Goal: Task Accomplishment & Management: Manage account settings

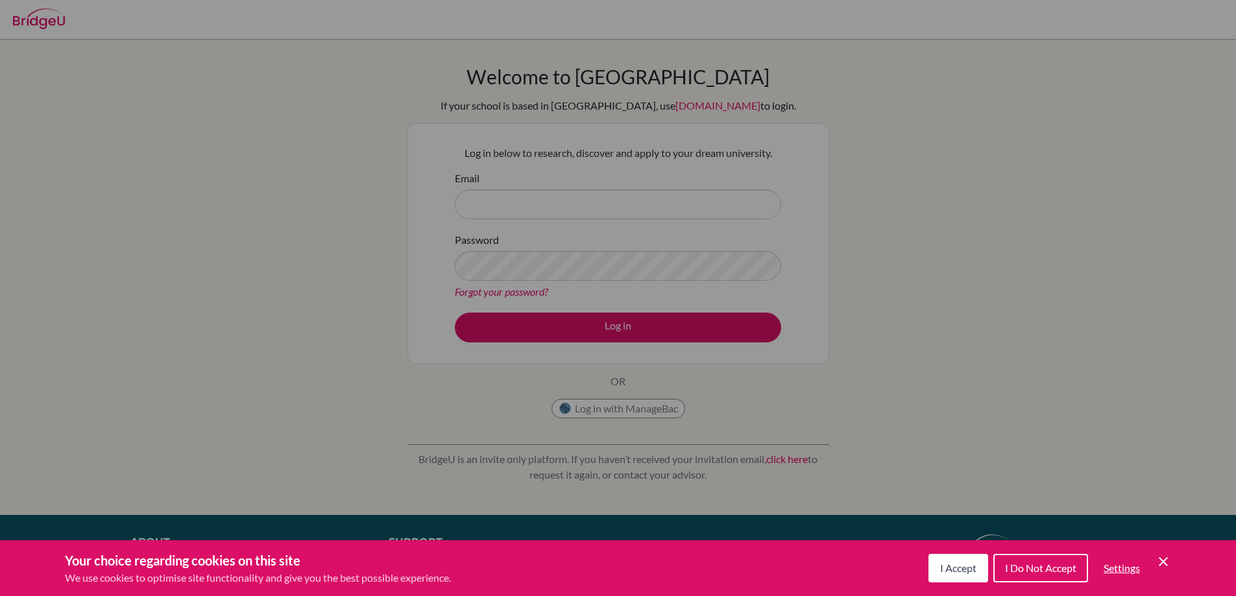
click at [944, 572] on span "I Accept" at bounding box center [958, 568] width 36 height 12
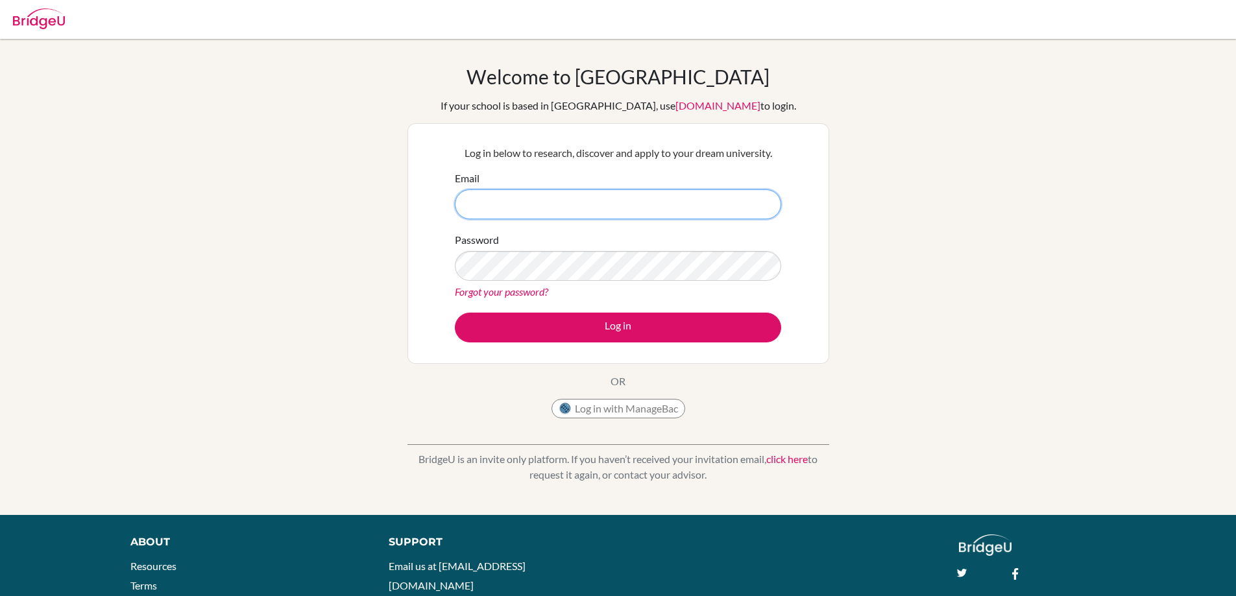
click at [536, 201] on input "Email" at bounding box center [618, 204] width 326 height 30
type input "velasquez.lourdes@amschool.edu.sv"
click at [534, 292] on link "Forgot your password?" at bounding box center [501, 292] width 93 height 12
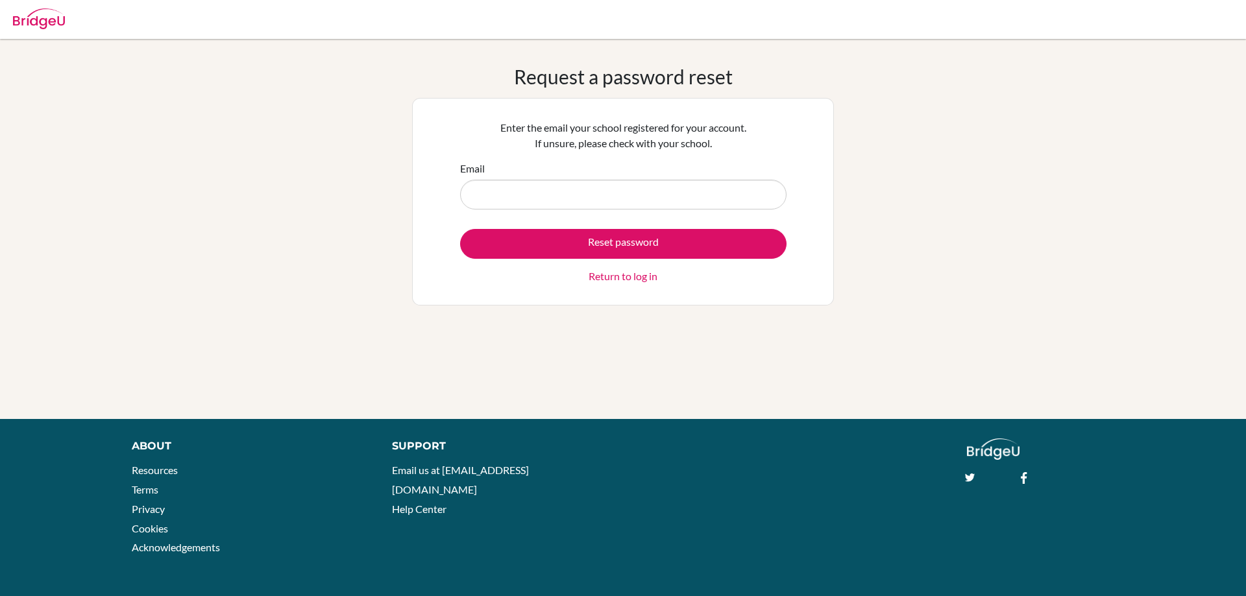
click at [585, 205] on input "Email" at bounding box center [623, 195] width 326 height 30
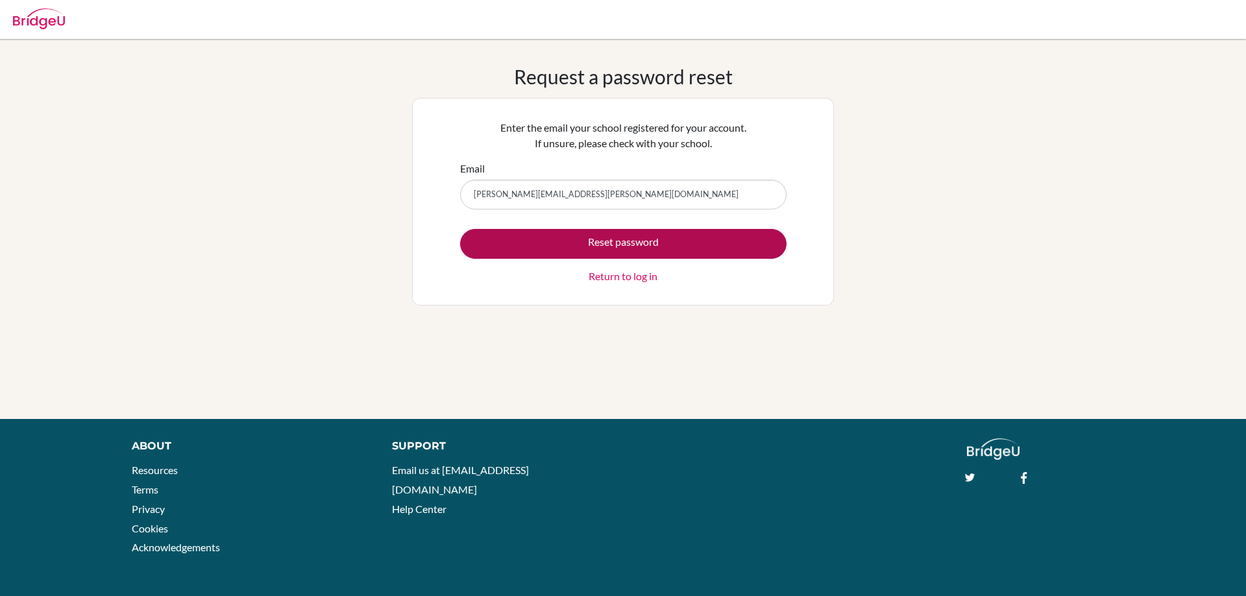
type input "[PERSON_NAME][EMAIL_ADDRESS][PERSON_NAME][DOMAIN_NAME]"
click at [594, 247] on button "Reset password" at bounding box center [623, 244] width 326 height 30
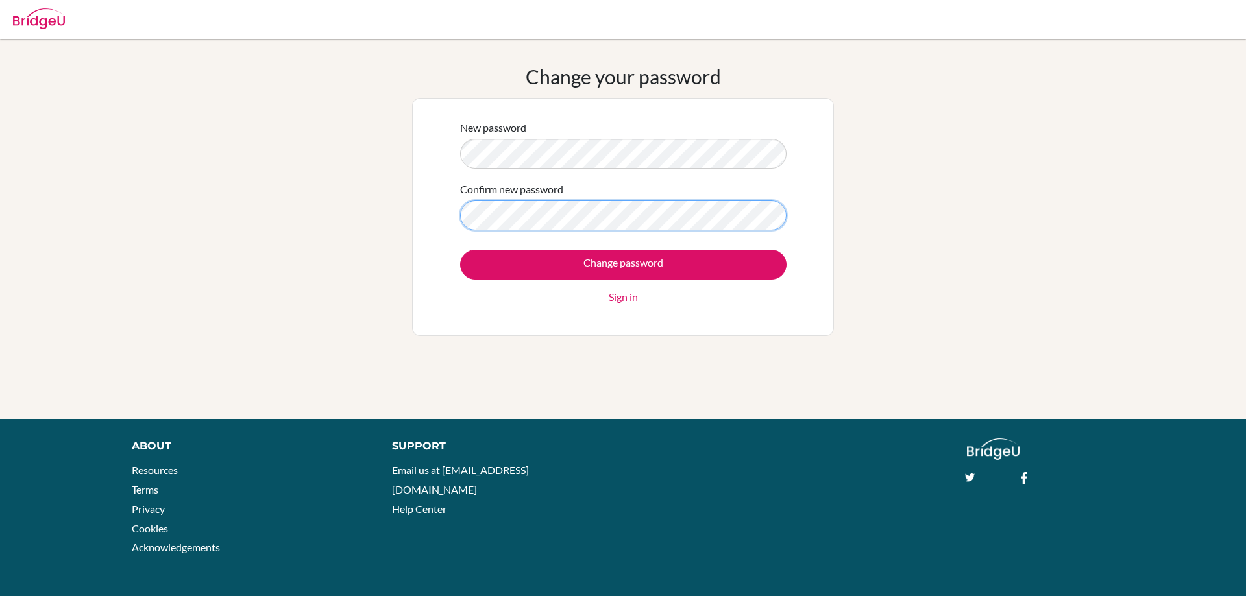
click at [460, 250] on input "Change password" at bounding box center [623, 265] width 326 height 30
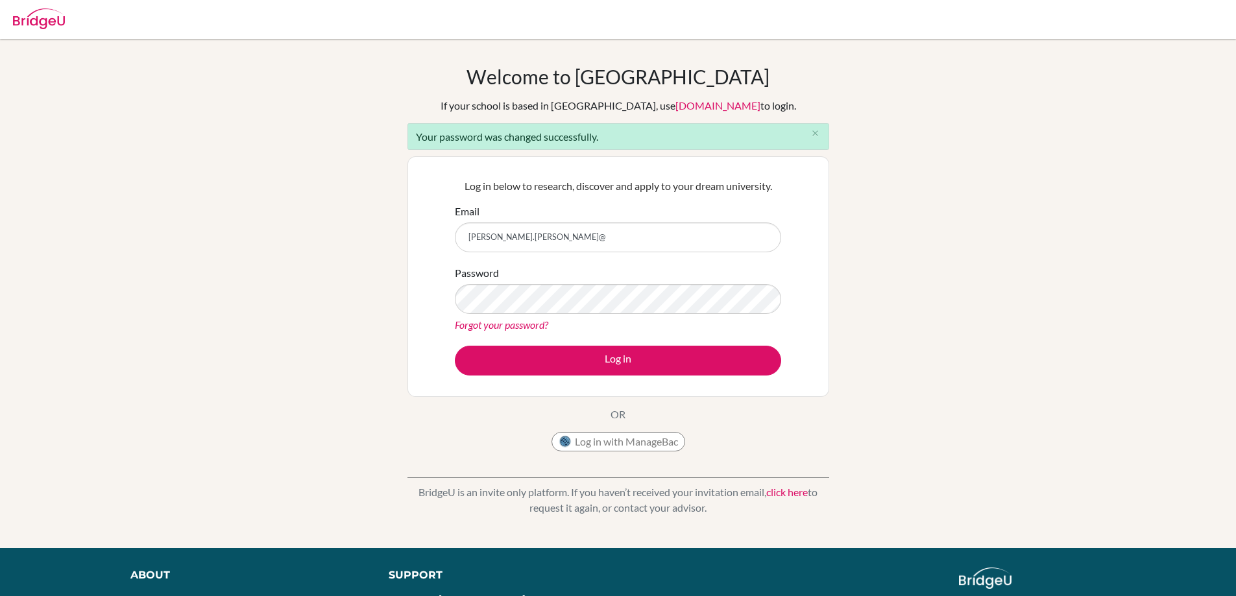
type input "velasquez.lourdes@amschool.edu.sv"
click at [455, 346] on button "Log in" at bounding box center [618, 361] width 326 height 30
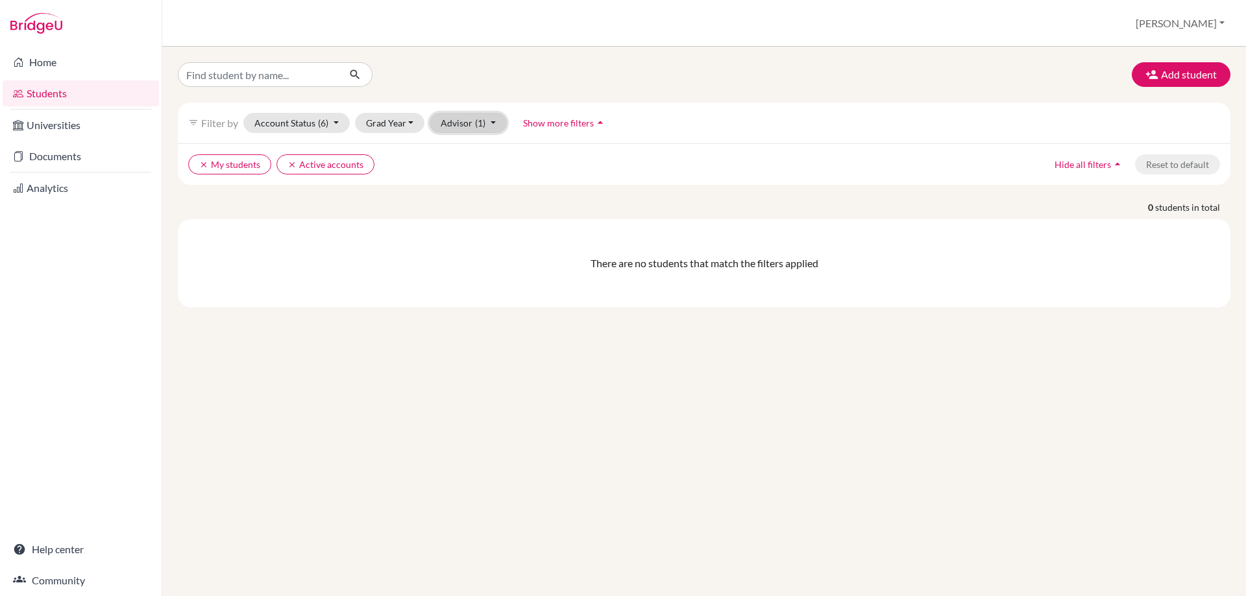
click at [481, 123] on span "(1)" at bounding box center [480, 122] width 10 height 11
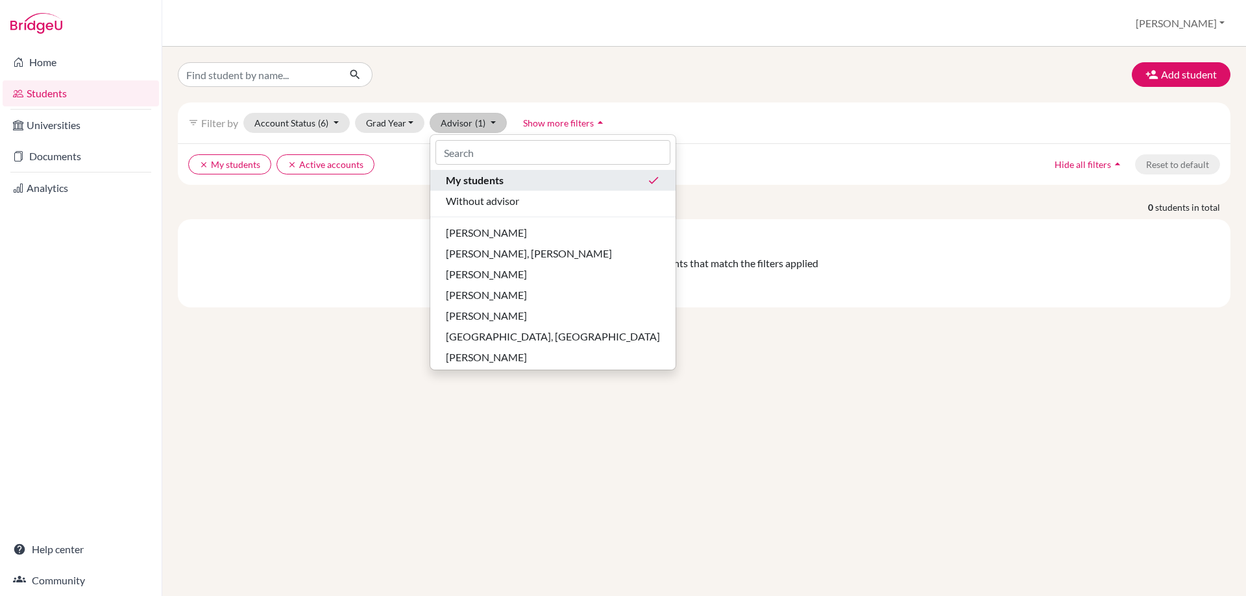
click at [504, 185] on div "My students done" at bounding box center [553, 181] width 214 height 16
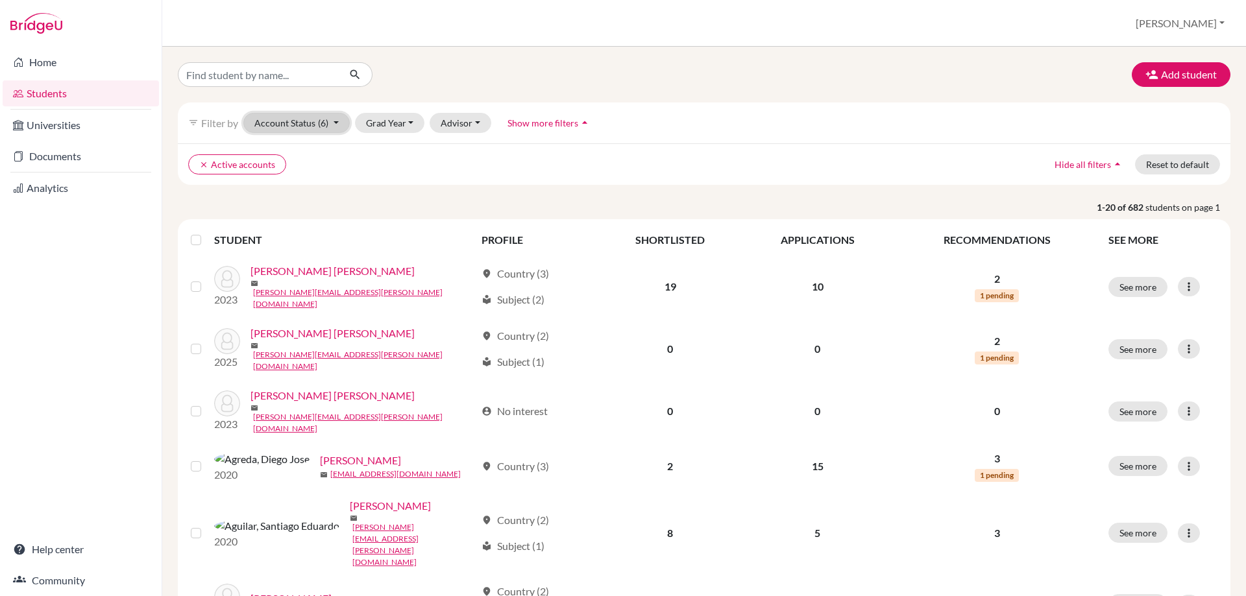
click at [326, 127] on span "(6)" at bounding box center [323, 122] width 10 height 11
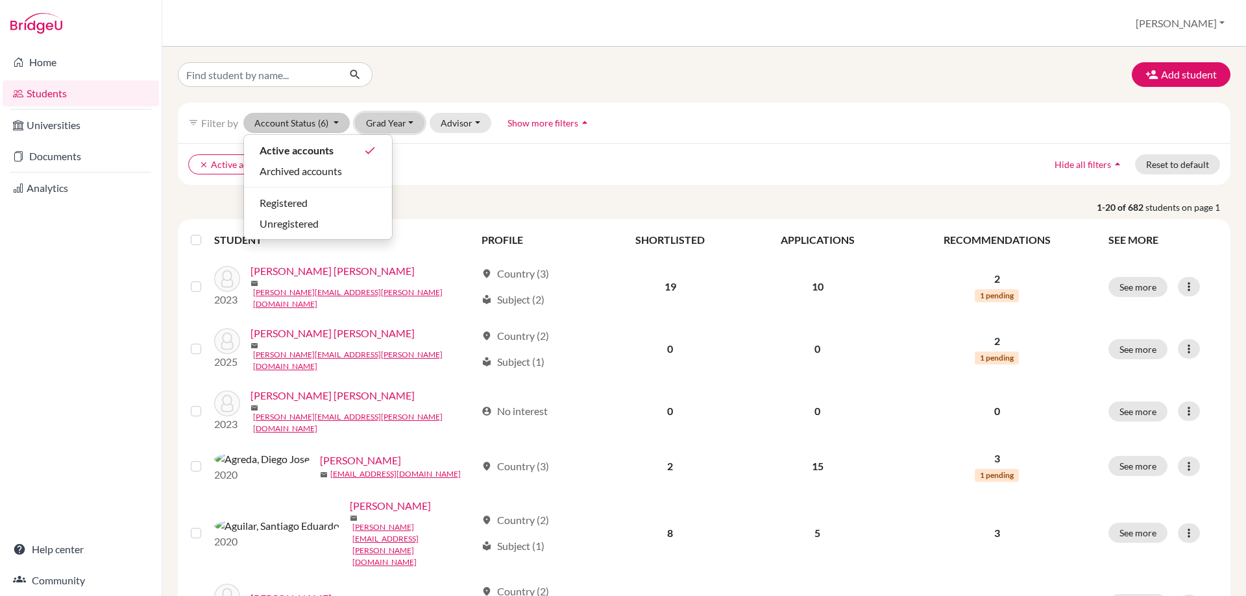
click at [409, 124] on button "Grad Year" at bounding box center [390, 123] width 70 height 20
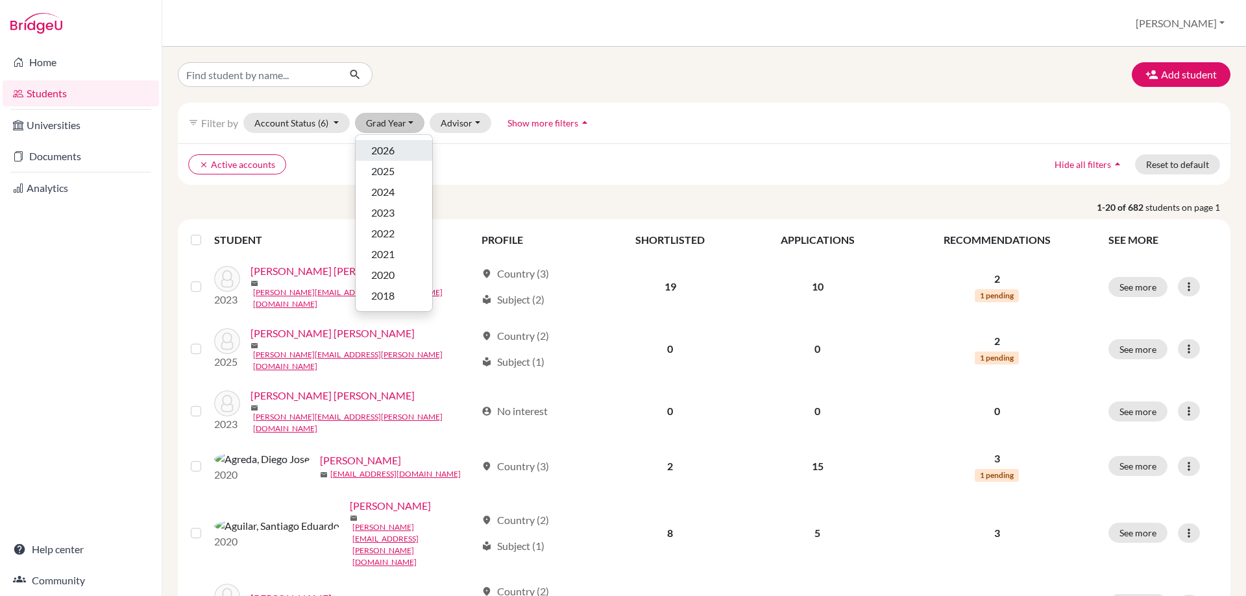
click at [398, 149] on div "2026" at bounding box center [393, 151] width 45 height 16
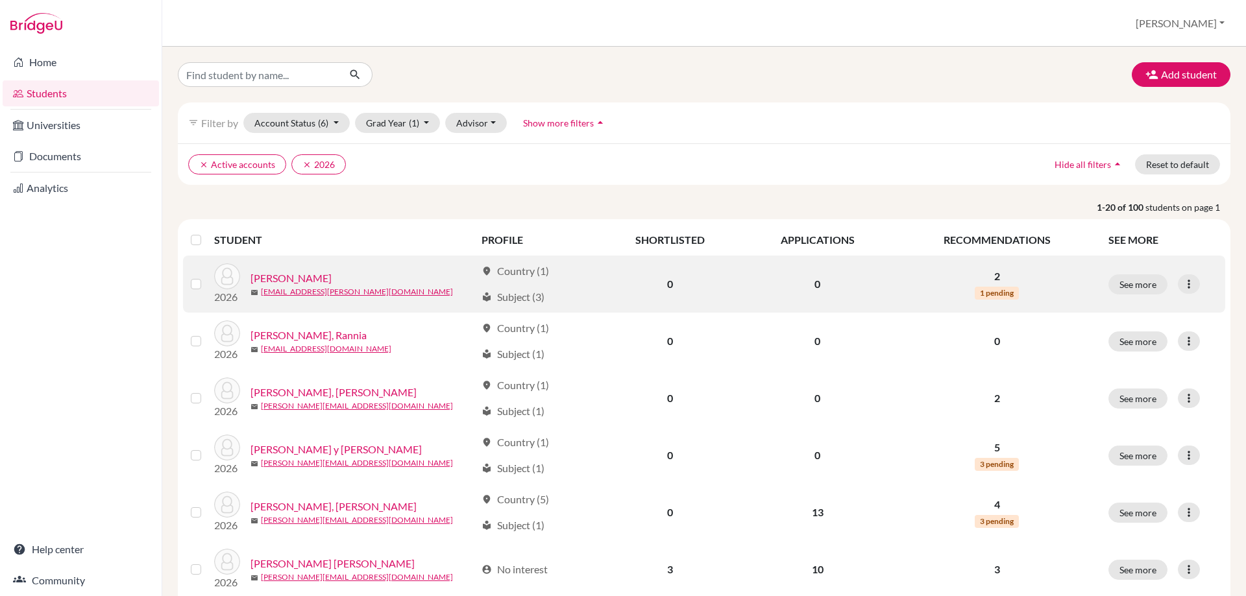
click at [990, 291] on span "1 pending" at bounding box center [997, 293] width 44 height 13
click at [1116, 280] on button "See more" at bounding box center [1137, 285] width 59 height 20
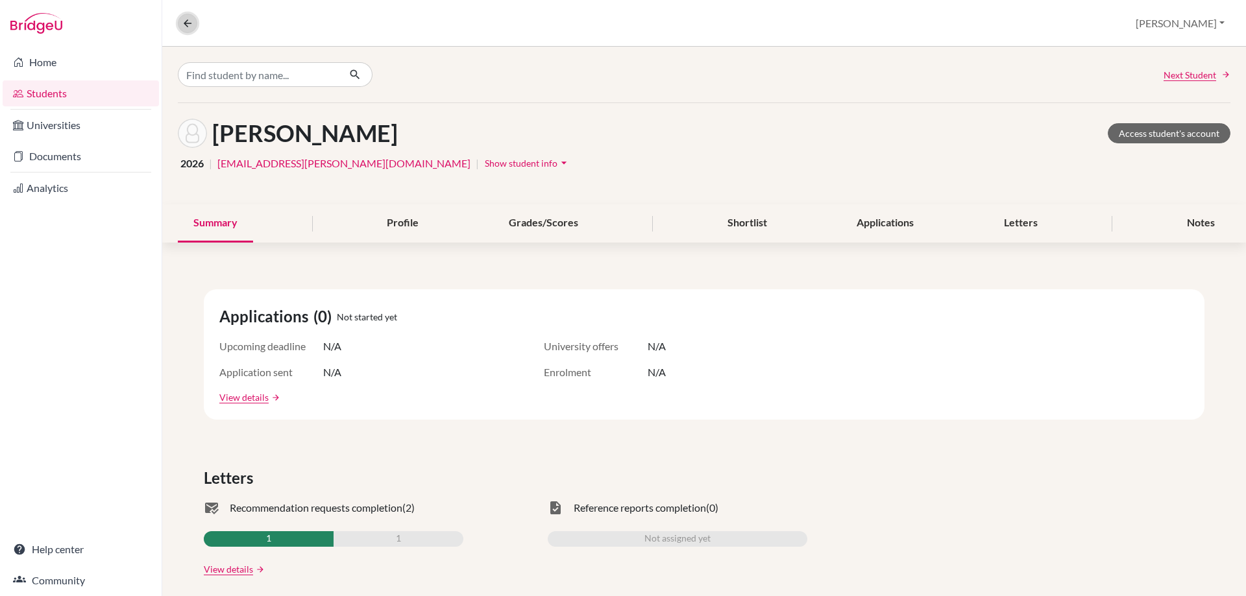
click at [185, 23] on icon at bounding box center [188, 24] width 12 height 12
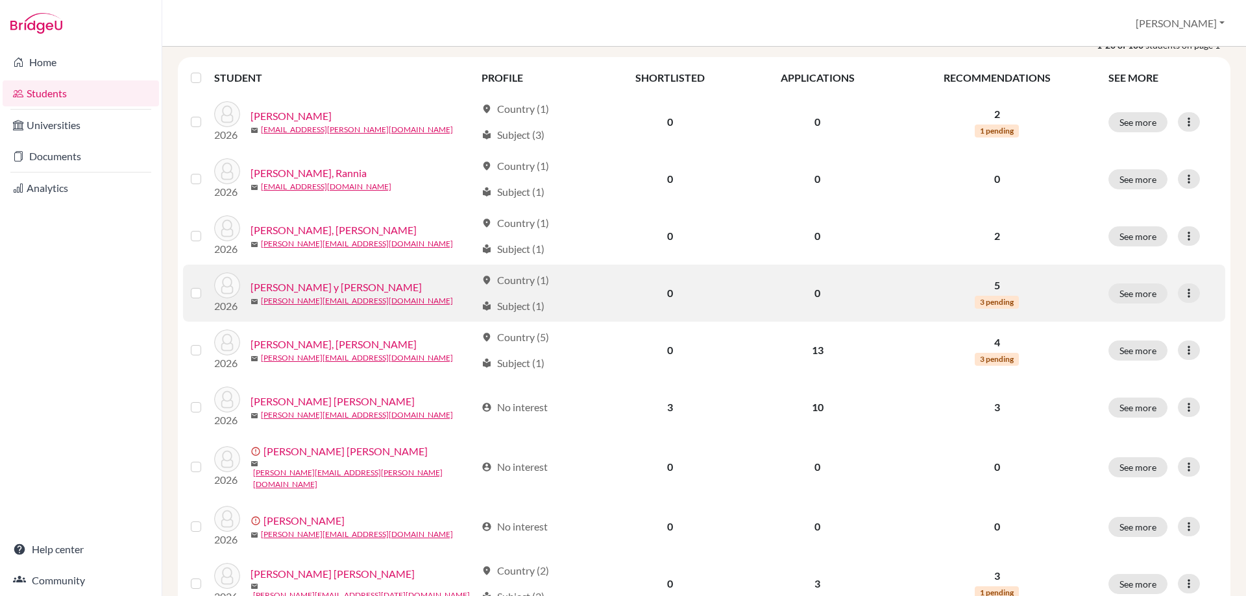
scroll to position [195, 0]
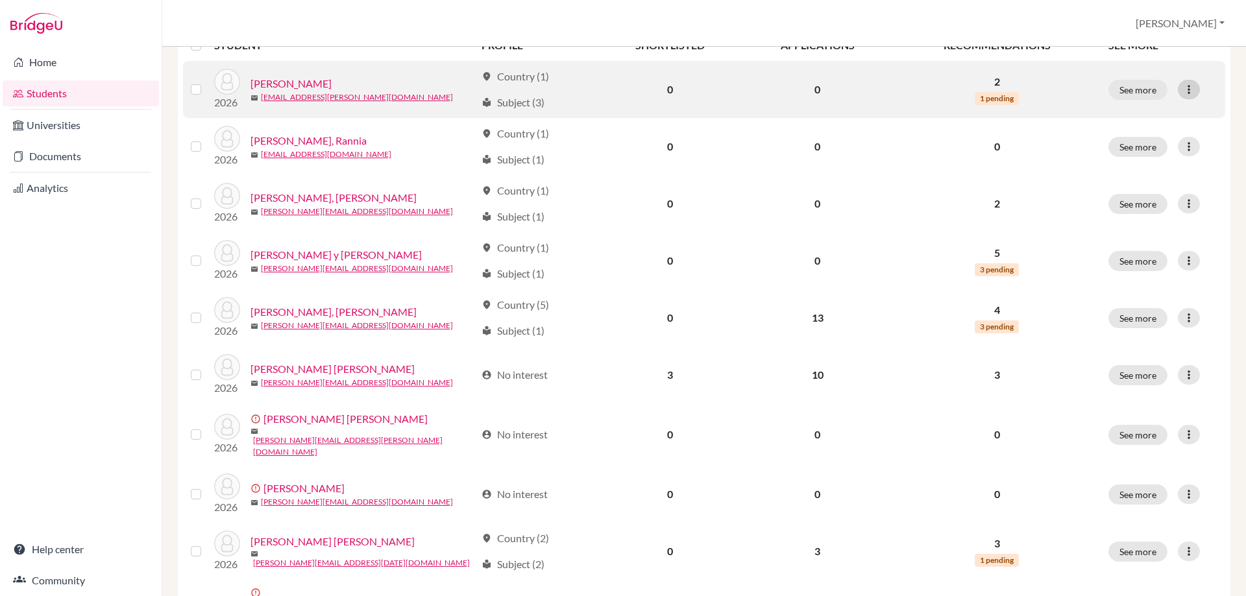
click at [1182, 87] on icon at bounding box center [1188, 89] width 13 height 13
click at [705, 92] on td "0" at bounding box center [669, 89] width 143 height 57
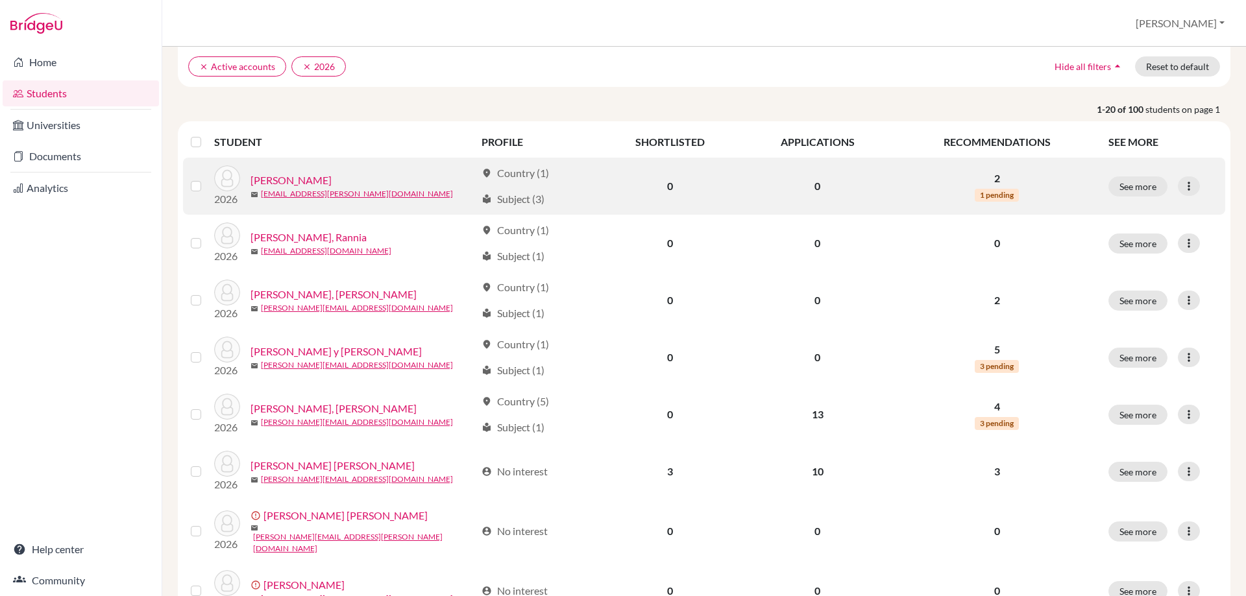
scroll to position [0, 0]
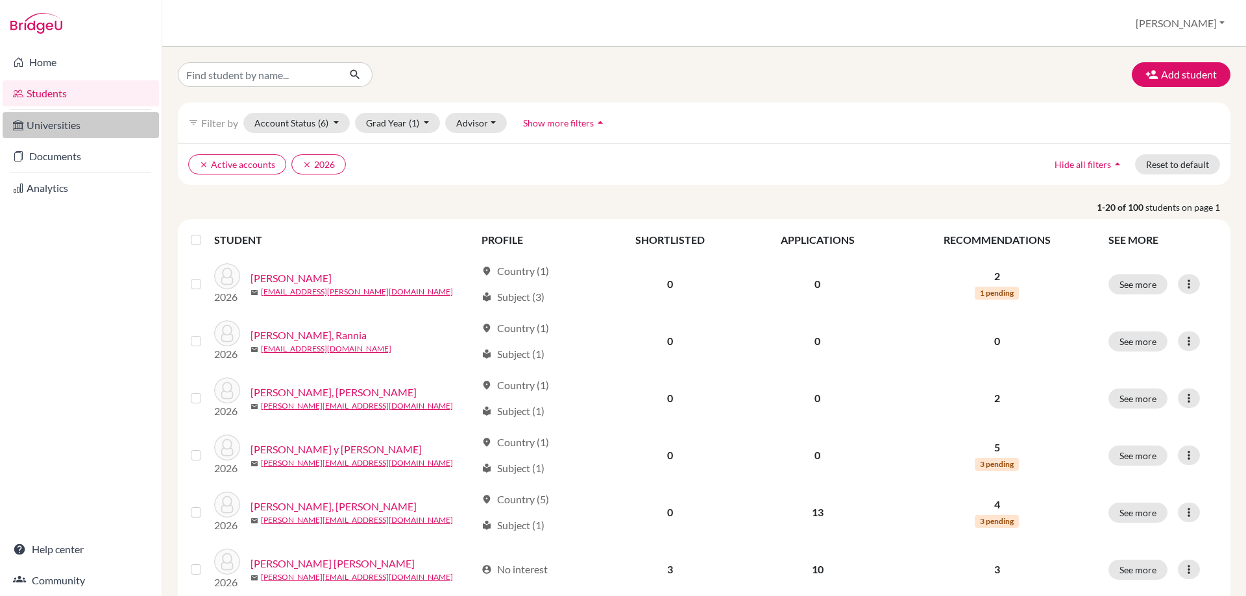
click at [64, 125] on link "Universities" at bounding box center [81, 125] width 156 height 26
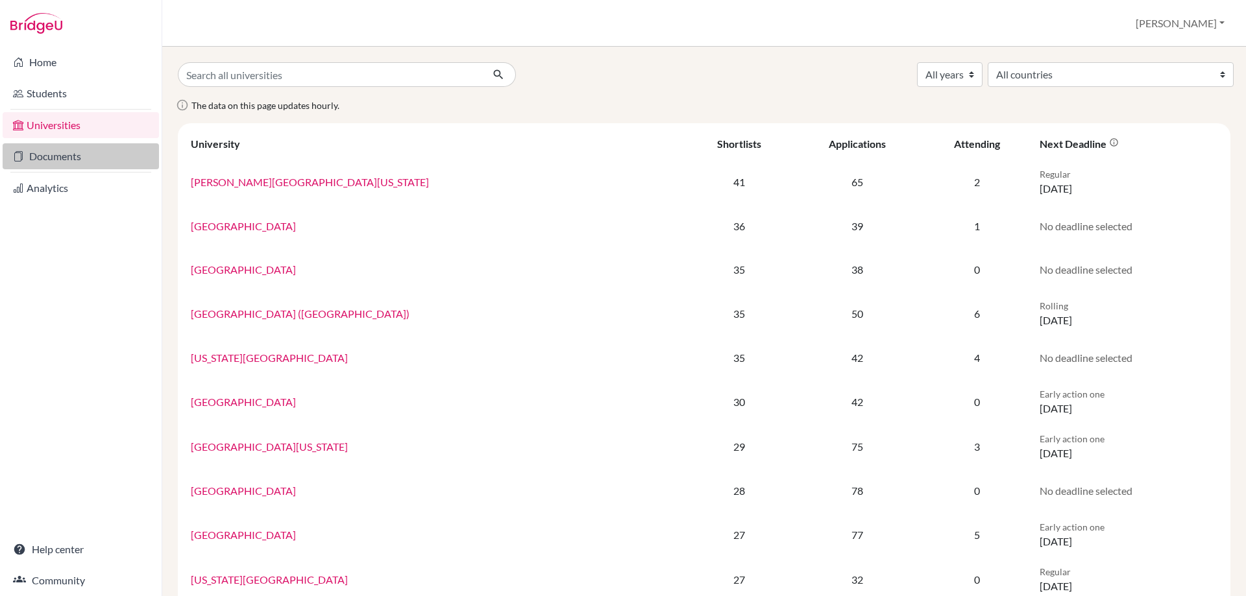
click at [53, 160] on link "Documents" at bounding box center [81, 156] width 156 height 26
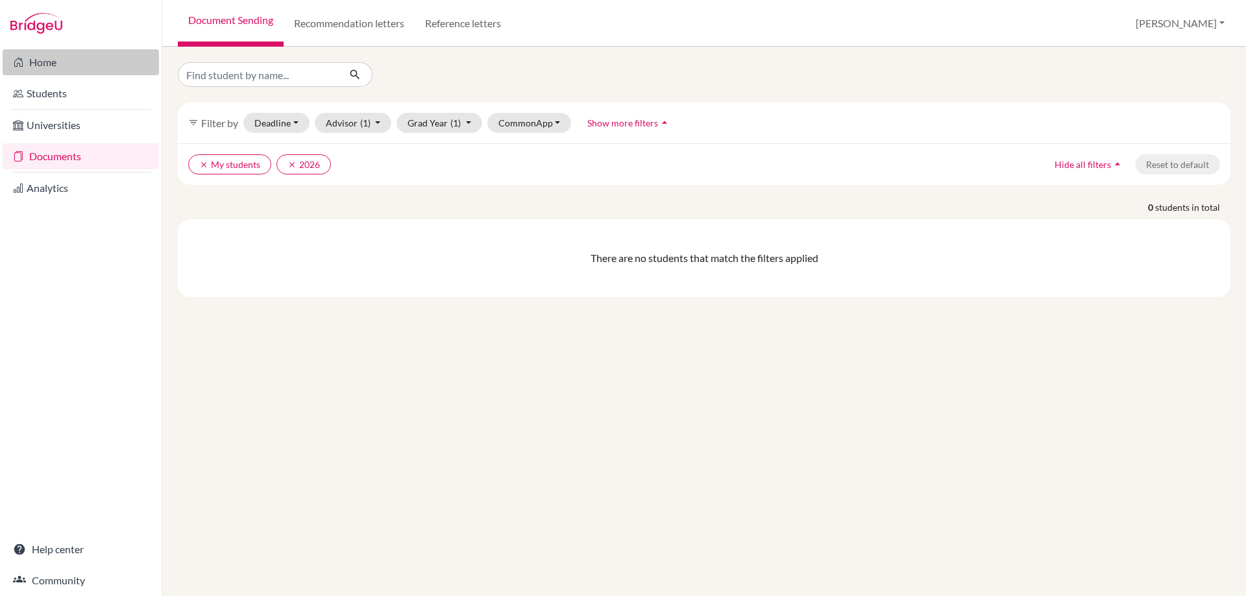
click at [42, 58] on link "Home" at bounding box center [81, 62] width 156 height 26
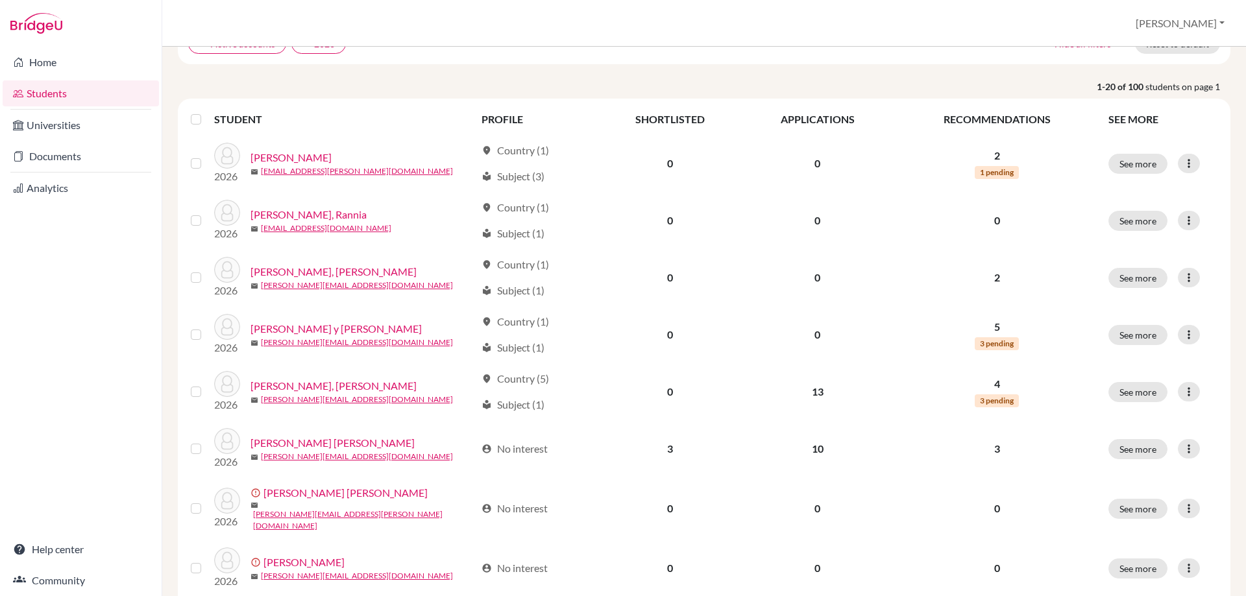
scroll to position [130, 0]
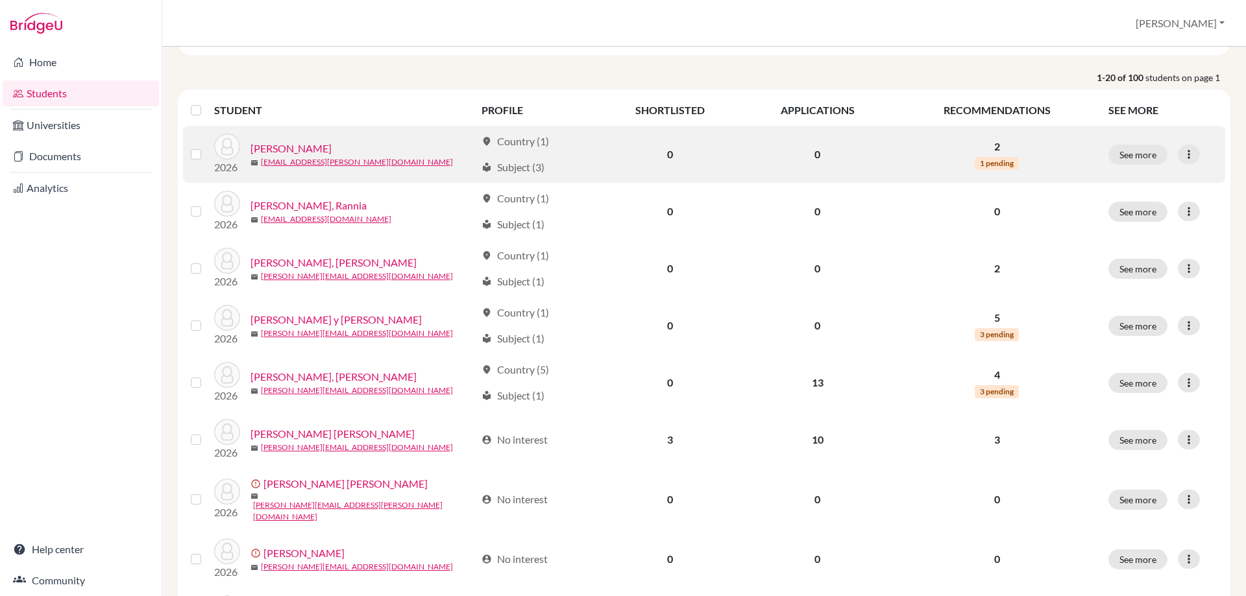
click at [206, 147] on label at bounding box center [206, 147] width 0 height 0
click at [0, 0] on input "checkbox" at bounding box center [0, 0] width 0 height 0
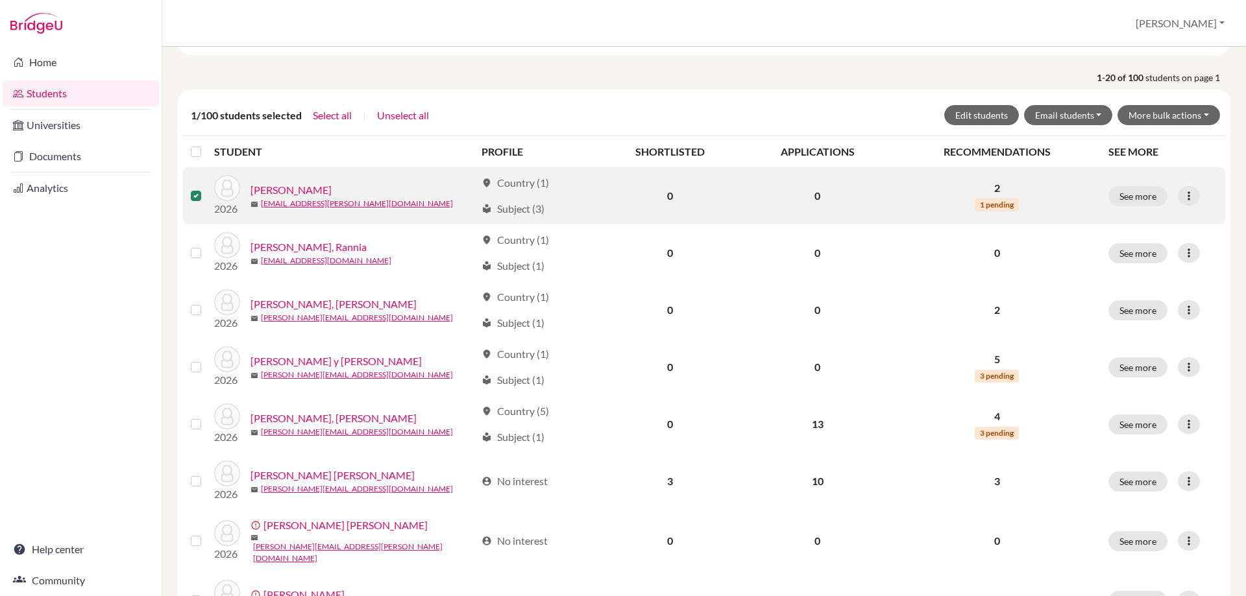
click at [206, 188] on label at bounding box center [206, 188] width 0 height 0
click at [0, 0] on input "checkbox" at bounding box center [0, 0] width 0 height 0
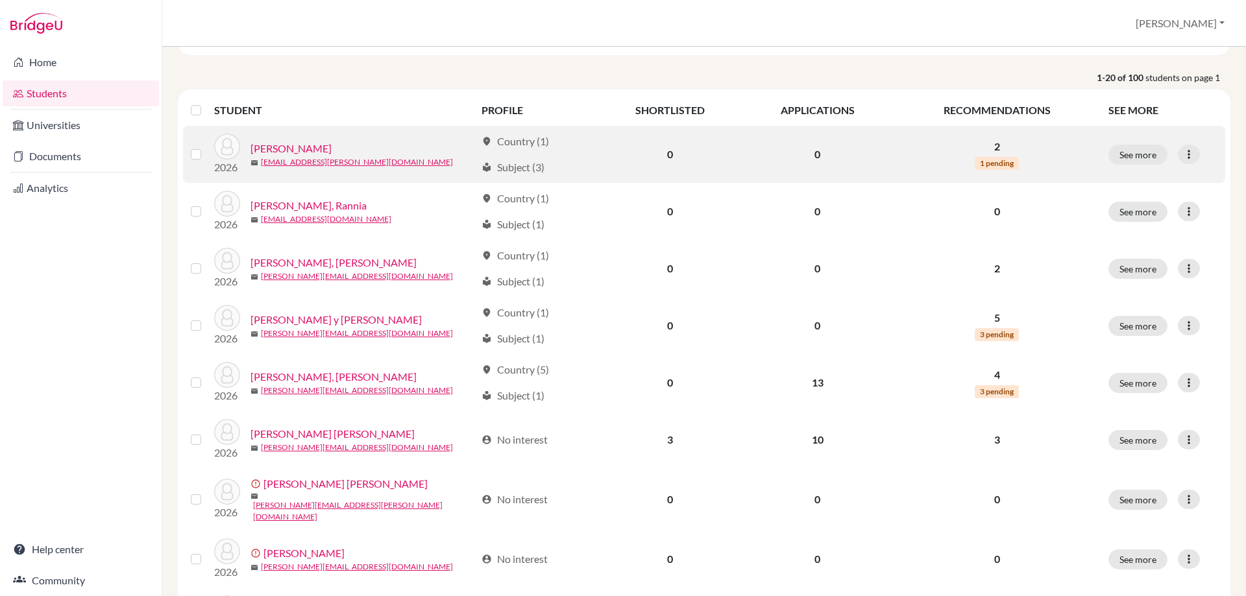
click at [531, 169] on div "local_library Subject (3)" at bounding box center [513, 168] width 63 height 16
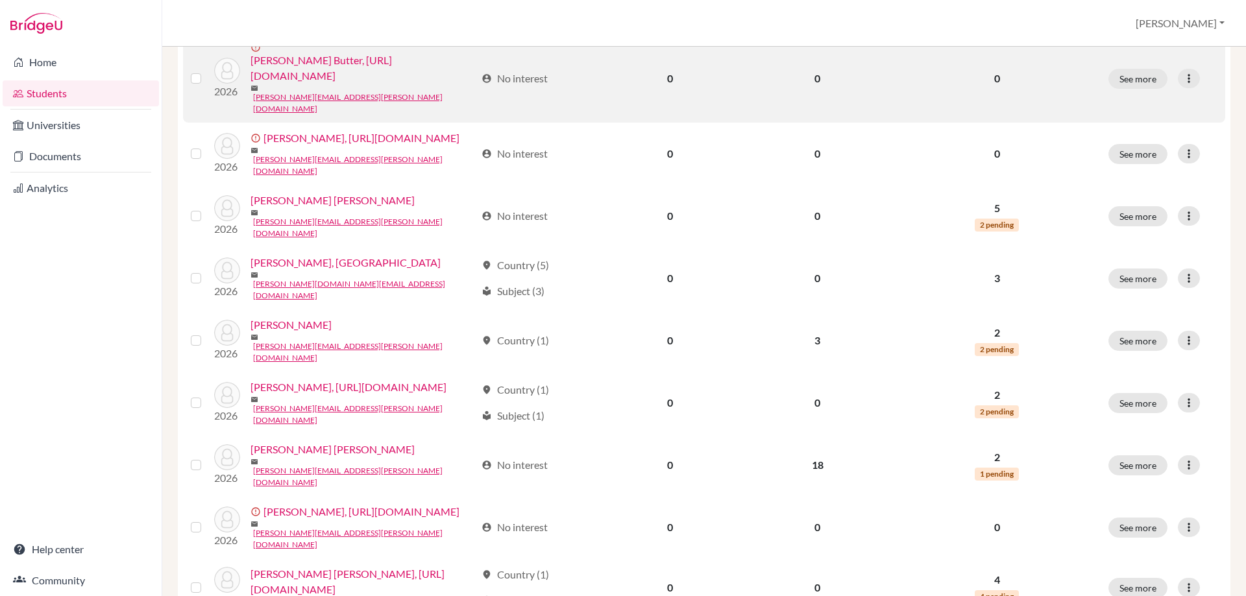
scroll to position [779, 0]
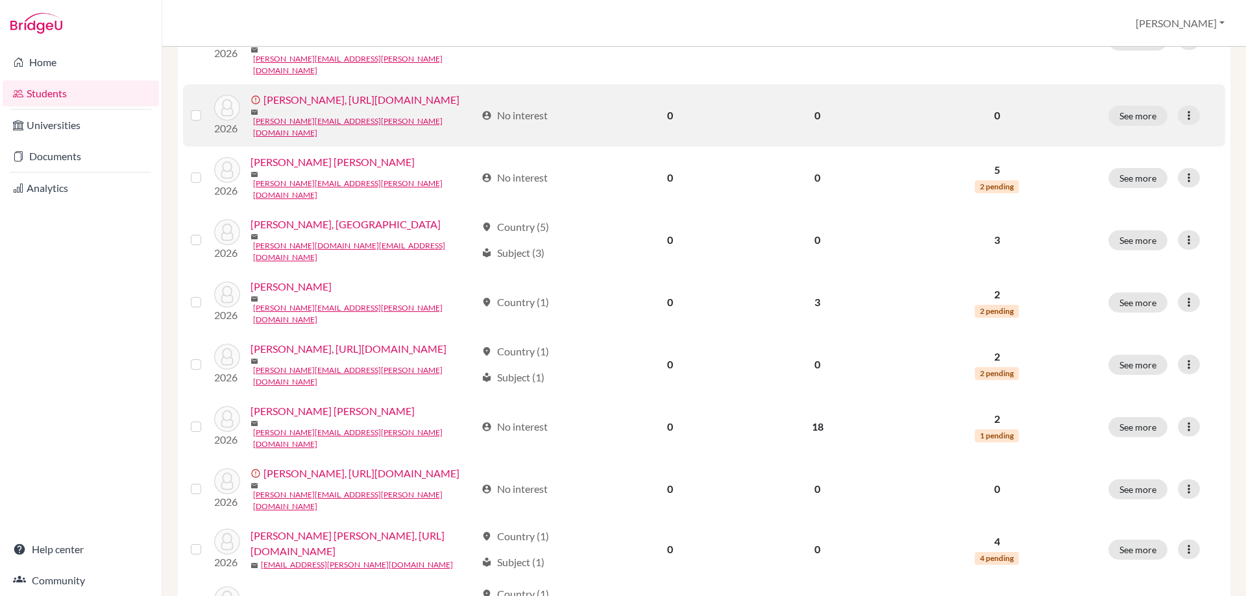
click at [315, 108] on link "Blanco, https://easalvador.powerschool.com/admin/students/home.html?frn=0013304" at bounding box center [361, 100] width 196 height 16
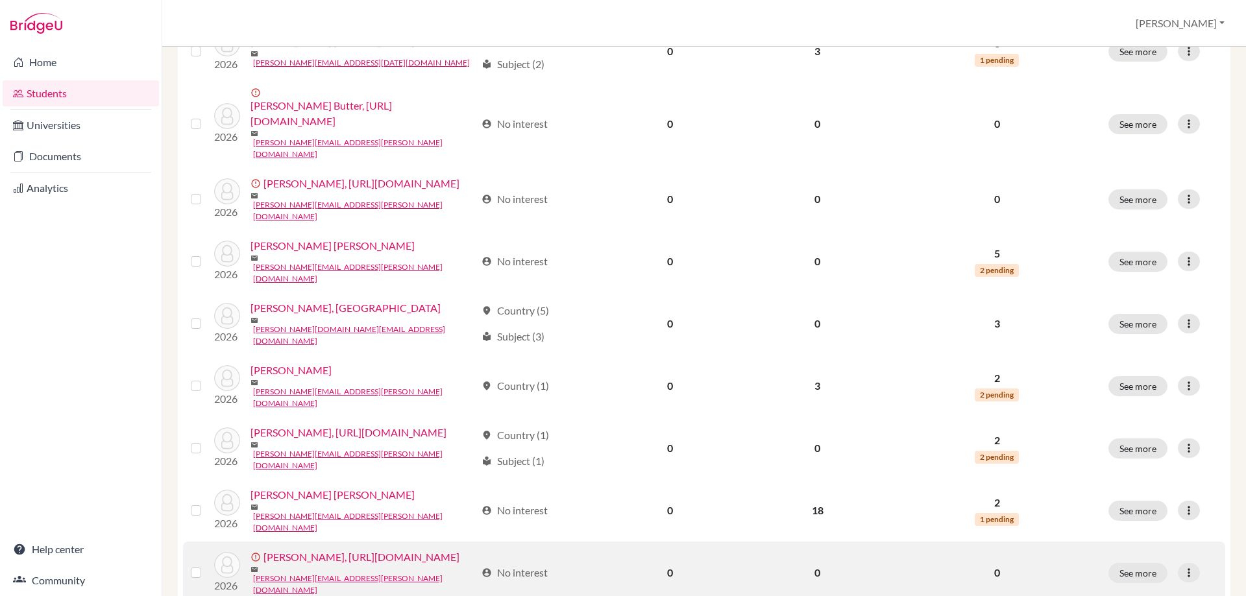
scroll to position [649, 0]
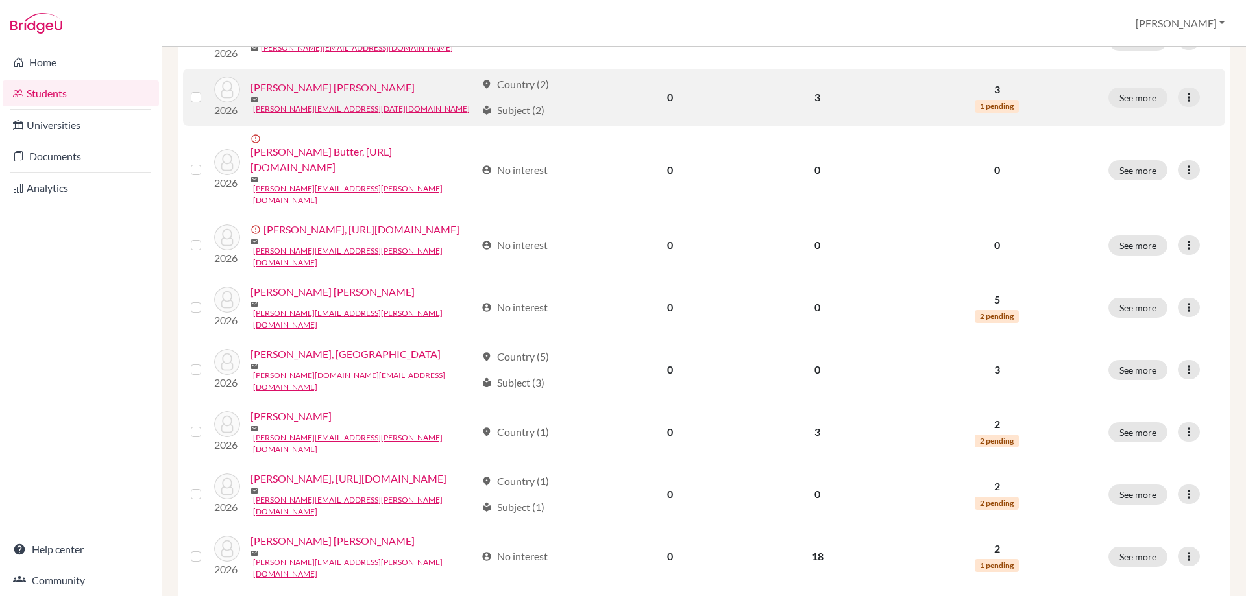
drag, startPoint x: 430, startPoint y: 196, endPoint x: 411, endPoint y: 120, distance: 78.1
click at [411, 120] on td "2026 Arévalo Orellana, Lucía mail arevalo.lucia@eastudents.edu.sv" at bounding box center [344, 97] width 260 height 57
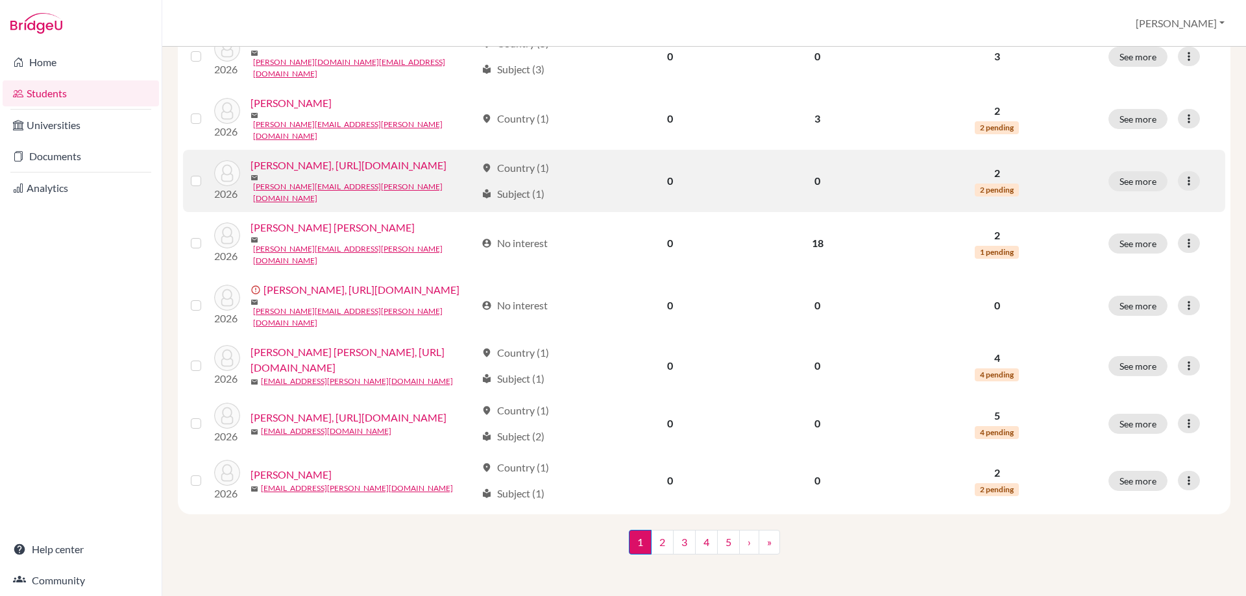
scroll to position [1038, 0]
click at [301, 173] on link "[PERSON_NAME], [URL][DOMAIN_NAME]" at bounding box center [348, 166] width 196 height 16
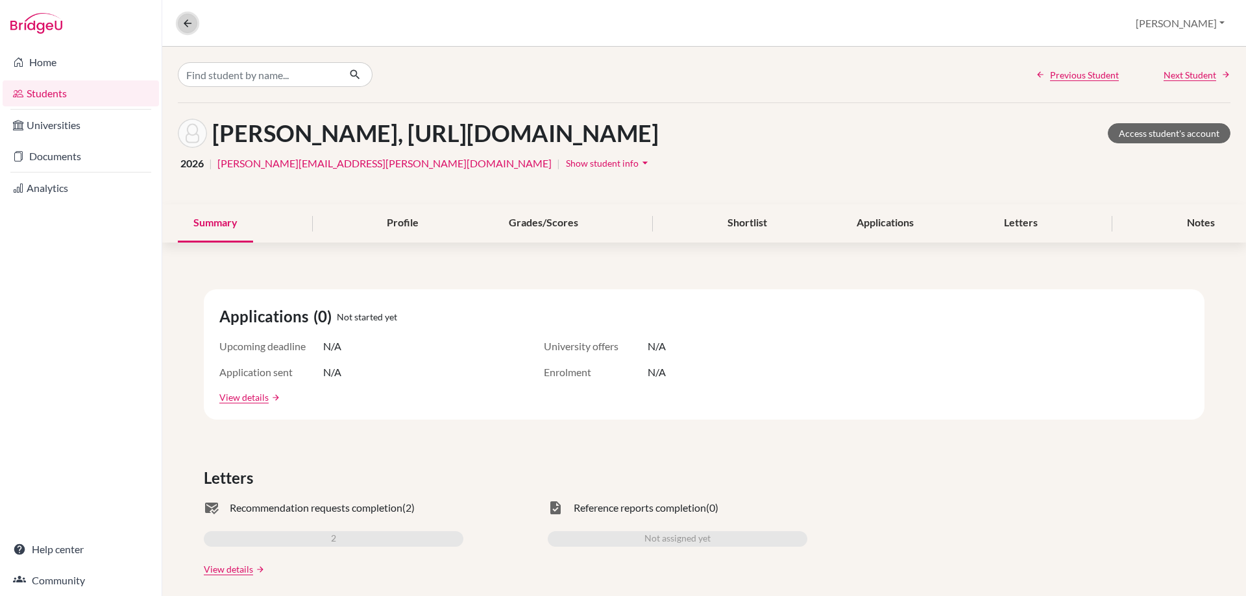
click at [185, 18] on icon at bounding box center [188, 24] width 12 height 12
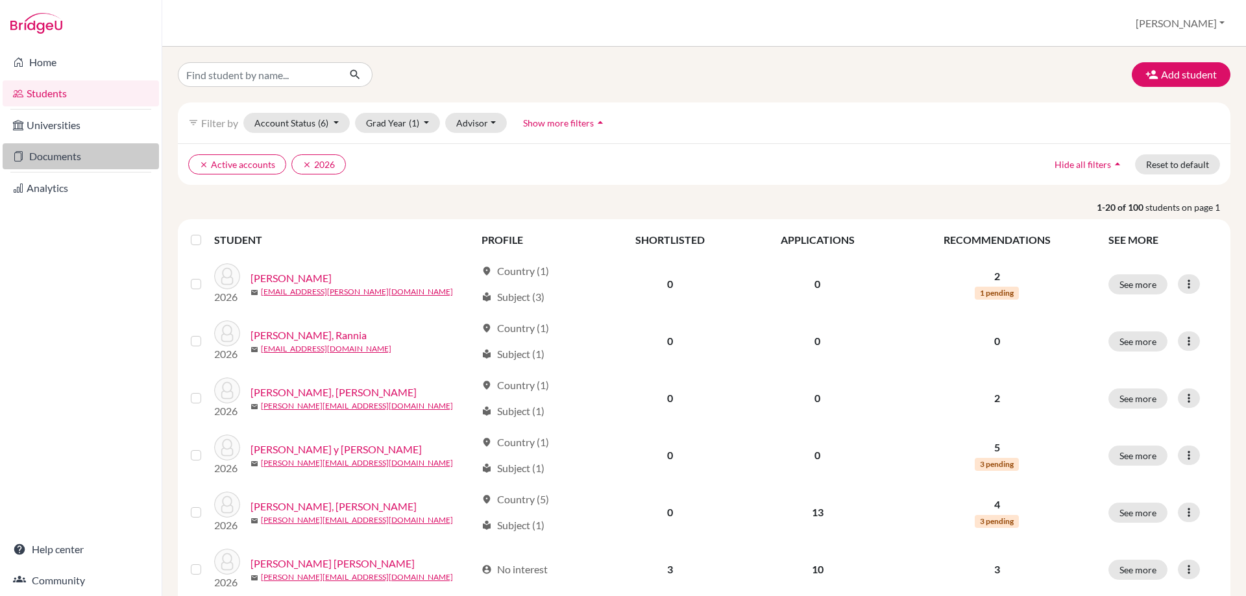
click at [89, 153] on link "Documents" at bounding box center [81, 156] width 156 height 26
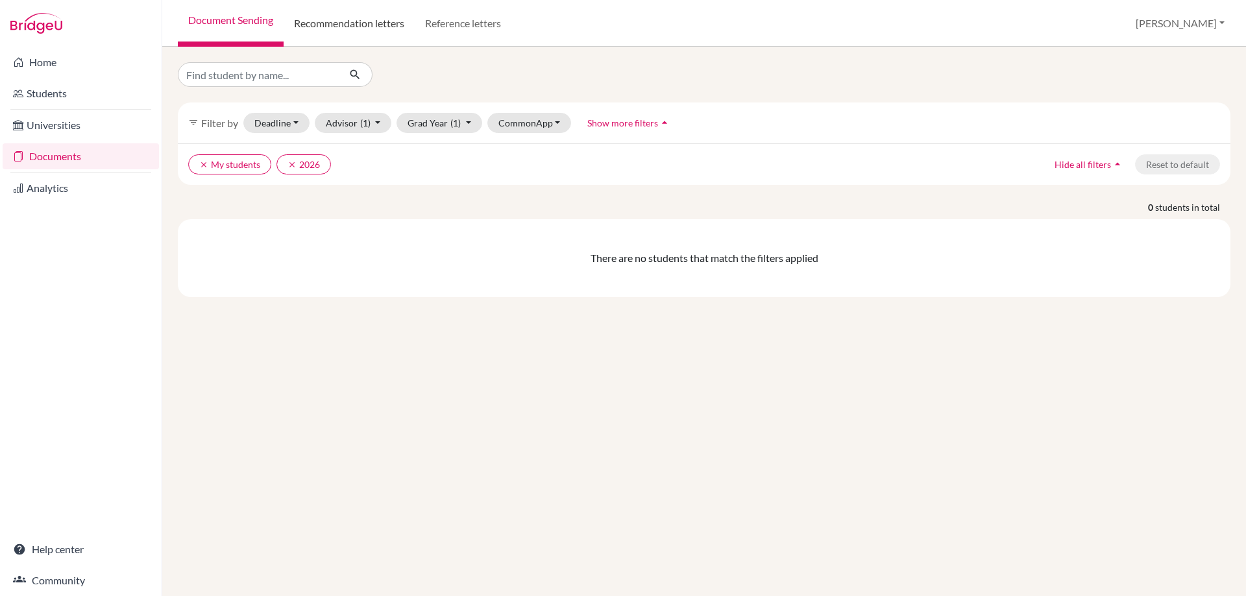
click at [367, 20] on link "Recommendation letters" at bounding box center [349, 23] width 131 height 47
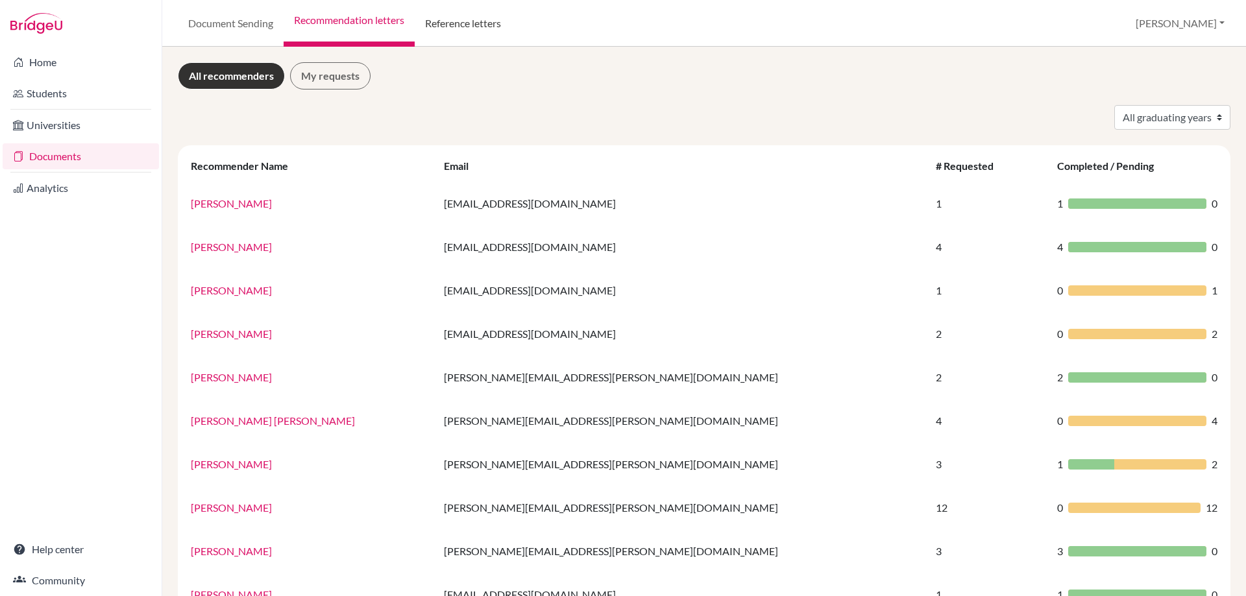
click at [457, 21] on link "Reference letters" at bounding box center [463, 23] width 97 height 47
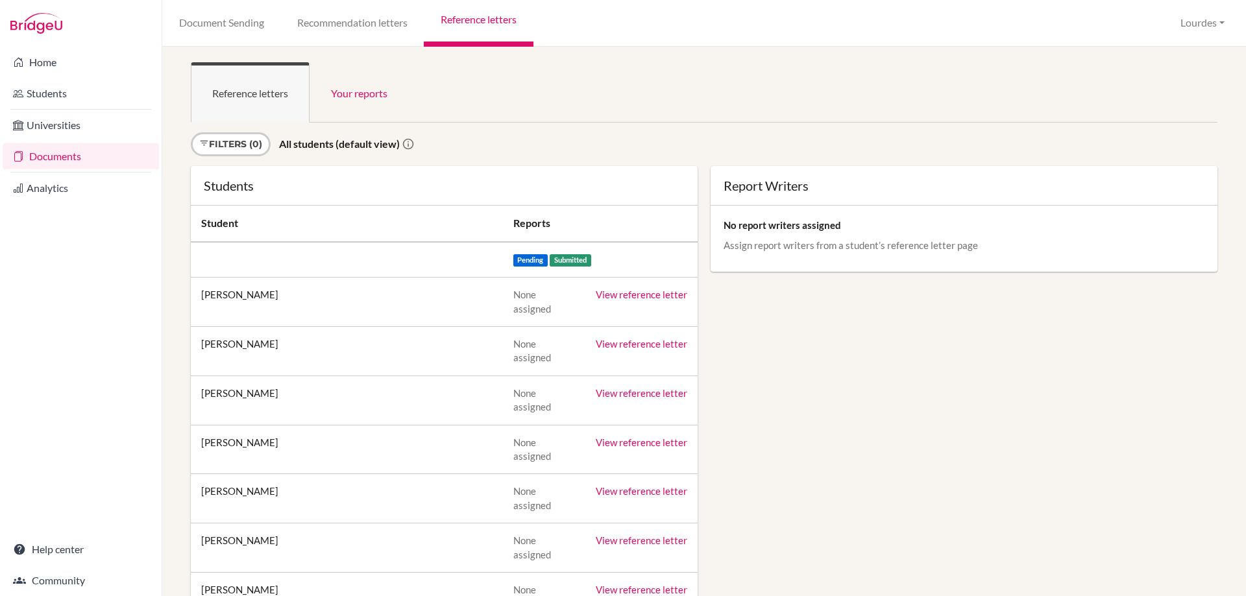
click at [541, 257] on span "Pending" at bounding box center [530, 260] width 35 height 12
click at [358, 97] on link "Your reports" at bounding box center [359, 92] width 99 height 60
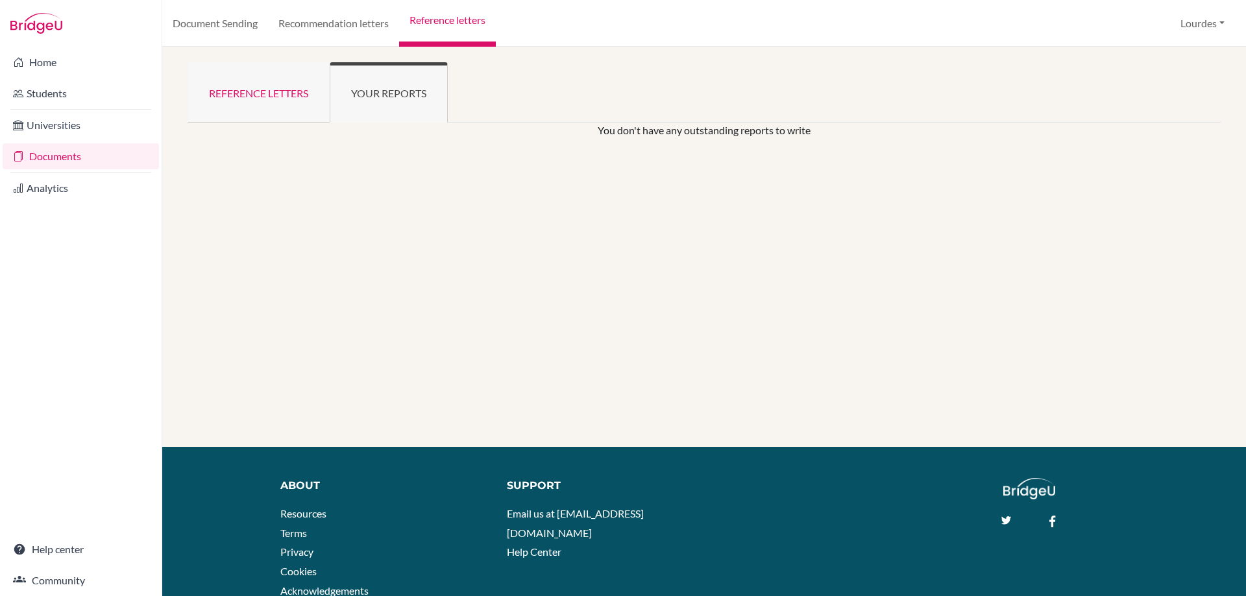
click at [276, 99] on link "Reference letters" at bounding box center [259, 92] width 142 height 60
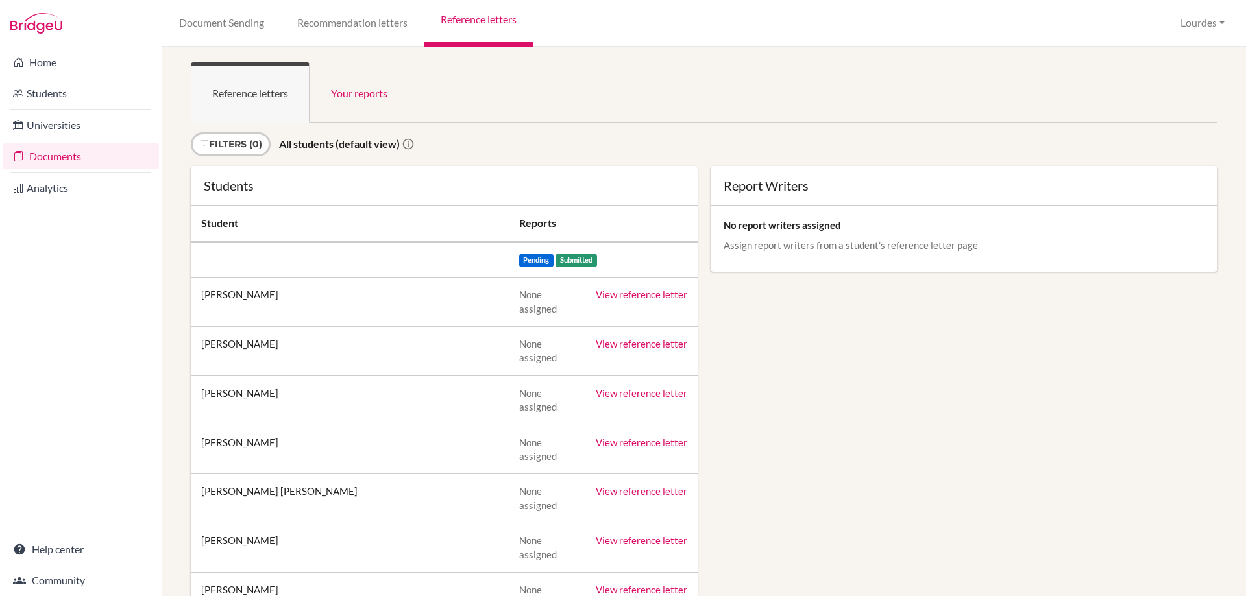
click at [541, 262] on span "Pending" at bounding box center [536, 260] width 35 height 12
click at [596, 260] on span "Submitted" at bounding box center [577, 260] width 42 height 12
click at [252, 145] on link "Filters (0)" at bounding box center [231, 144] width 80 height 24
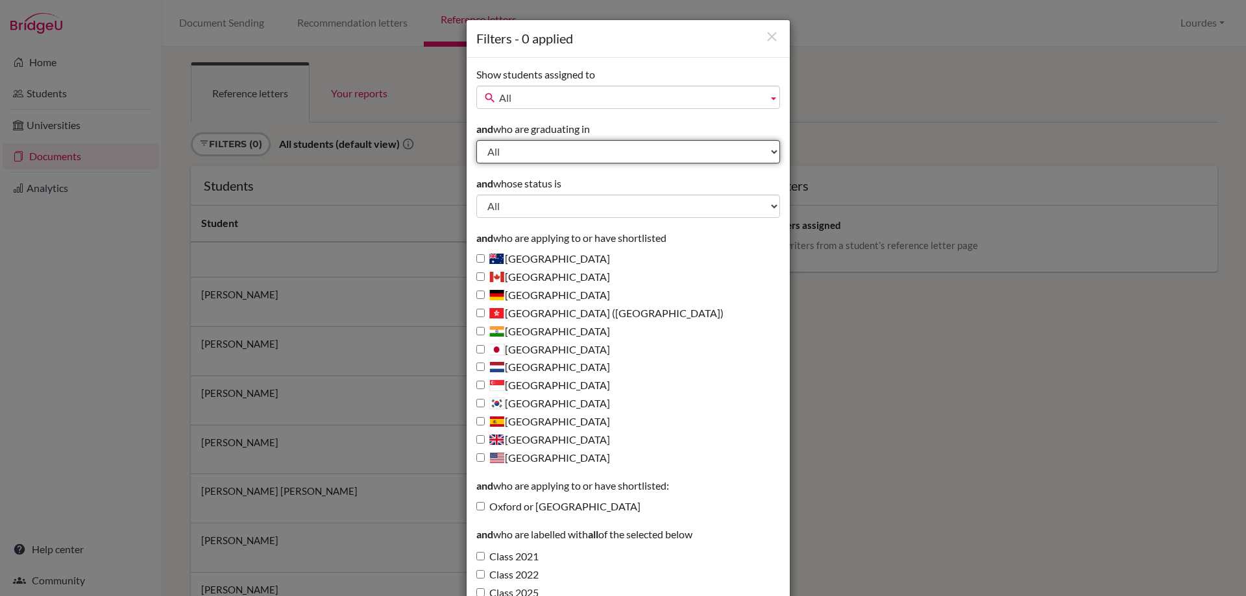
click at [556, 153] on select "All 2026 2025 2024 2023 2022 2021 2020 2018" at bounding box center [628, 151] width 304 height 23
select select "2026"
click at [476, 140] on select "All 2026 2025 2024 2023 2022 2021 2020 2018" at bounding box center [628, 151] width 304 height 23
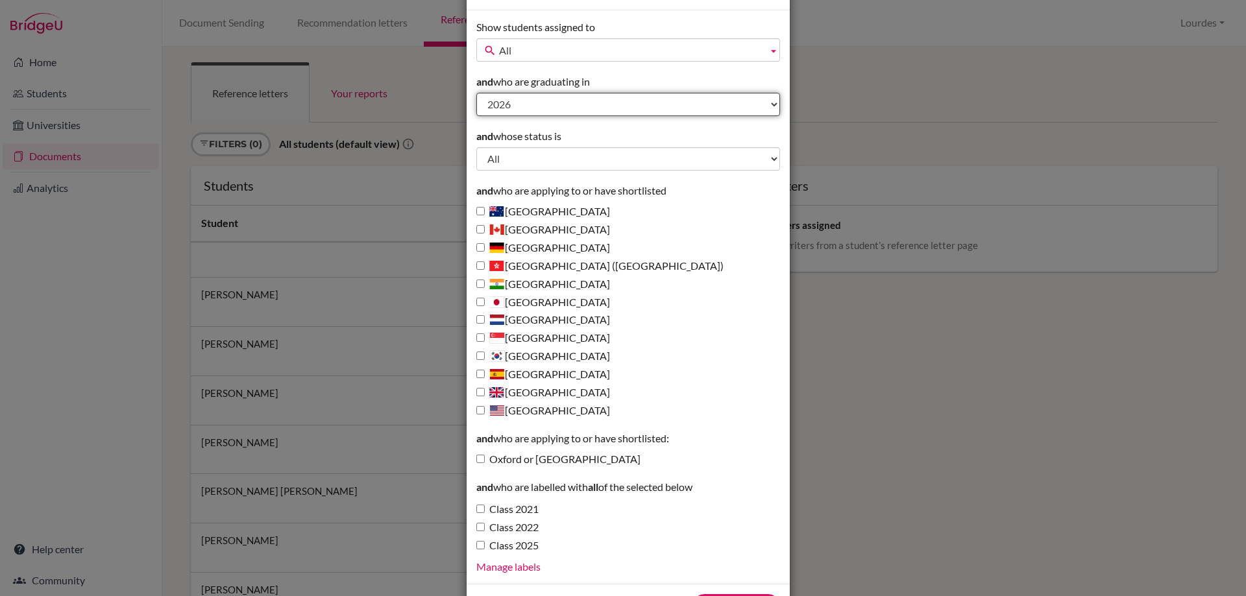
scroll to position [99, 0]
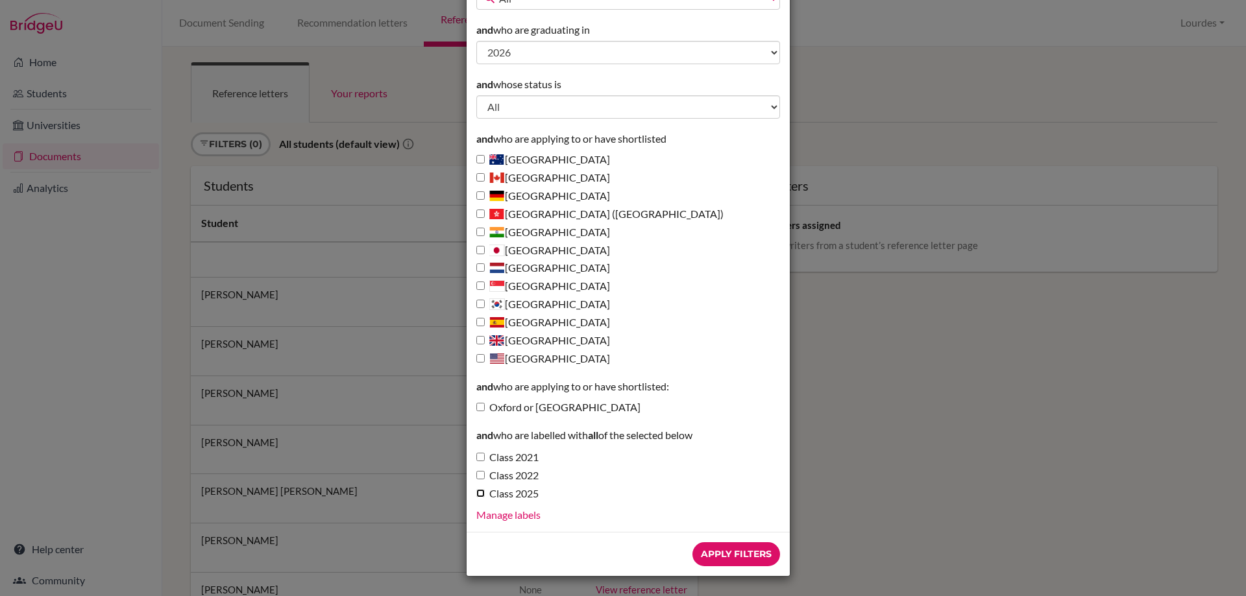
click at [476, 493] on input "Class 2025" at bounding box center [480, 493] width 8 height 8
checkbox input "true"
click at [732, 556] on input "Apply Filters" at bounding box center [736, 555] width 88 height 24
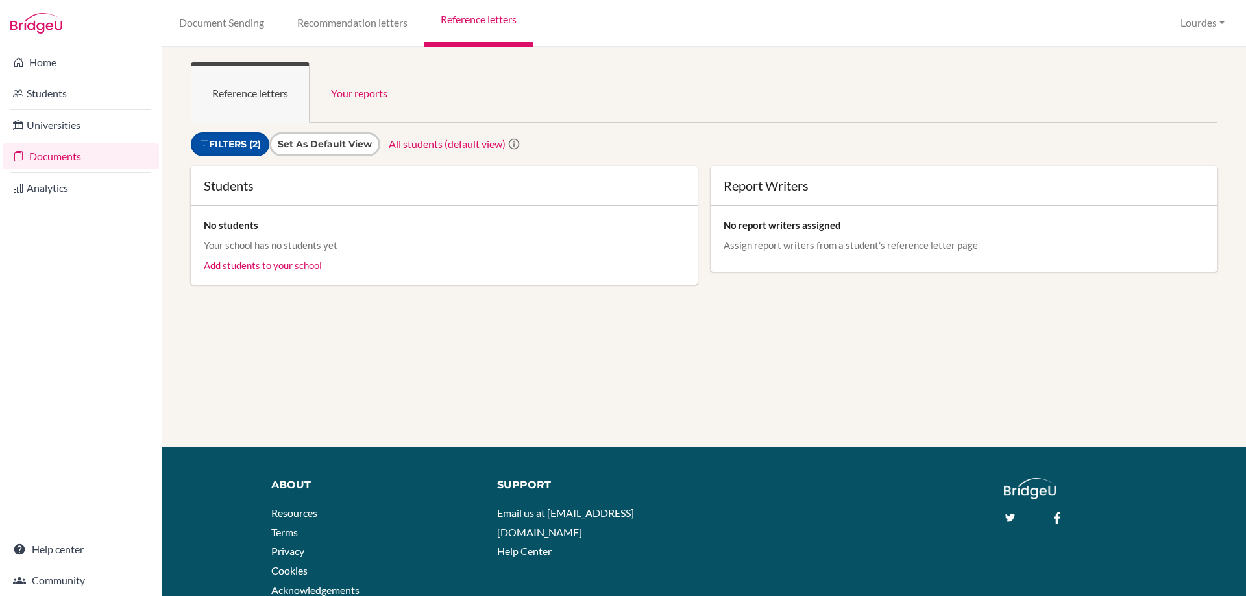
click at [249, 147] on link "Filters (2)" at bounding box center [230, 144] width 79 height 24
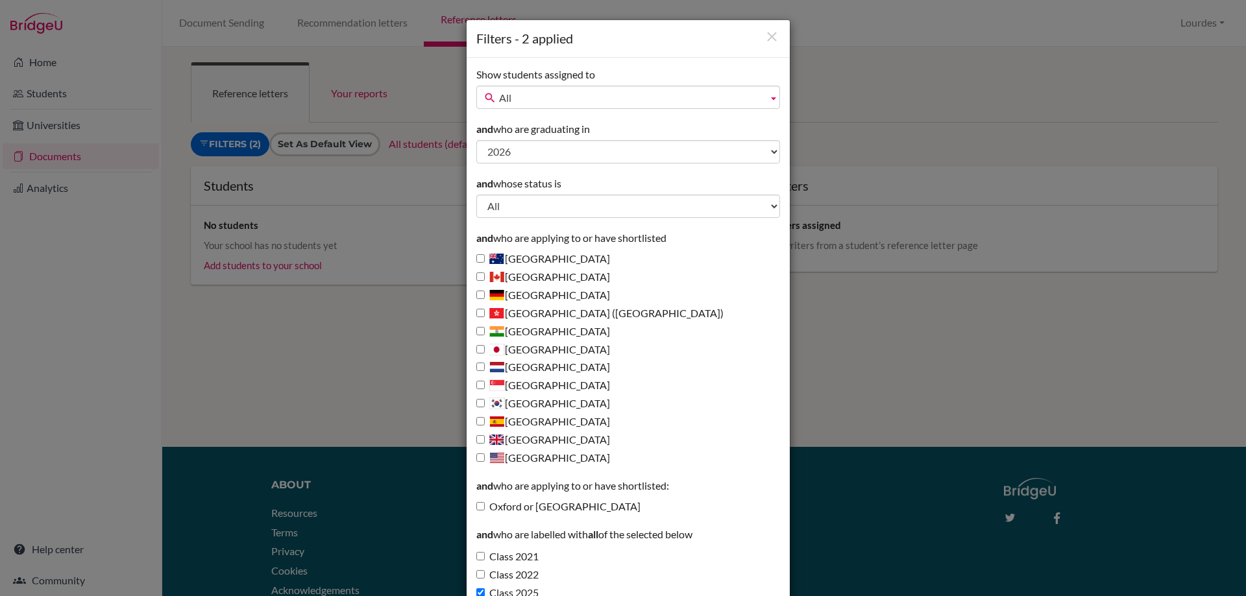
scroll to position [99, 0]
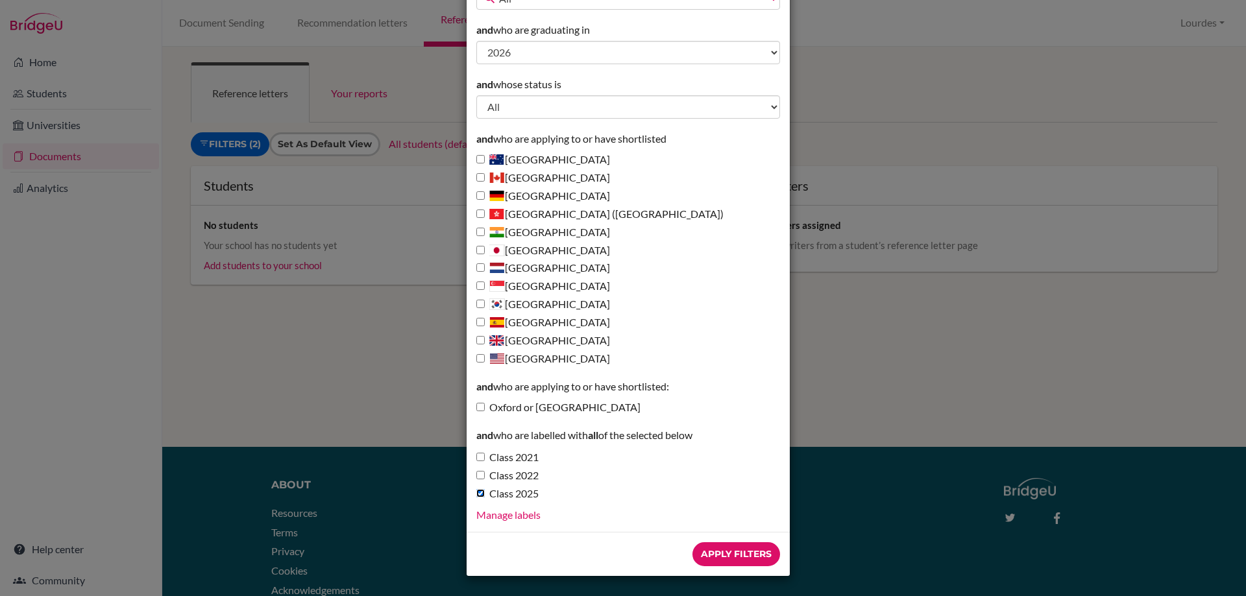
click at [477, 491] on input "Class 2025" at bounding box center [480, 493] width 8 height 8
checkbox input "false"
click at [732, 557] on input "Apply Filters" at bounding box center [736, 555] width 88 height 24
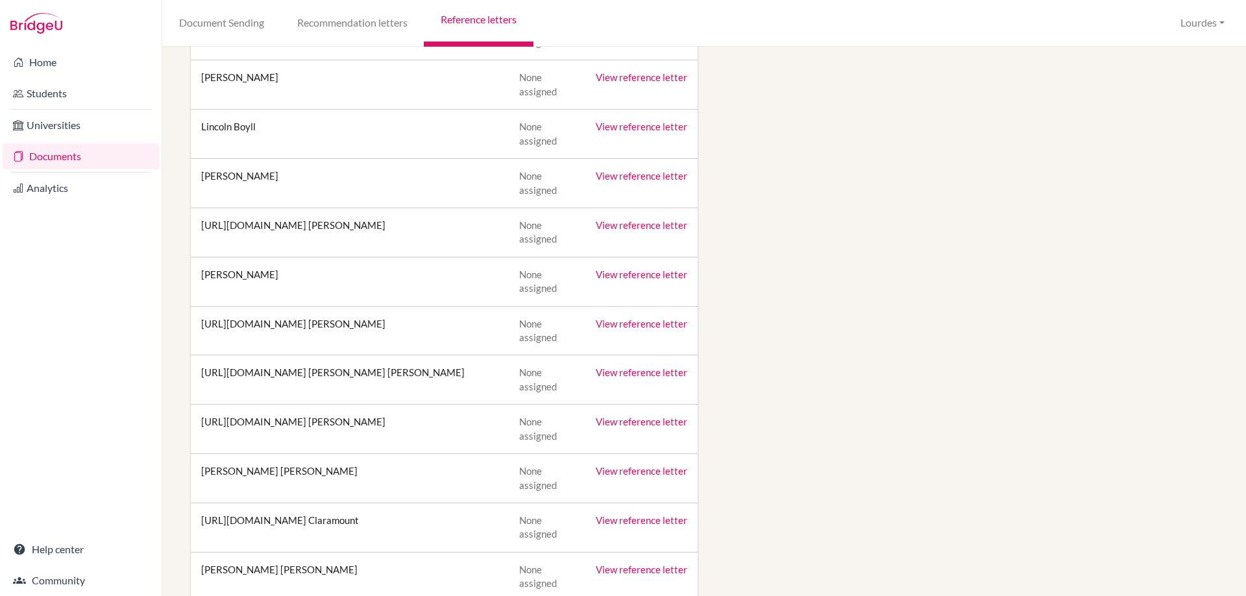
scroll to position [779, 0]
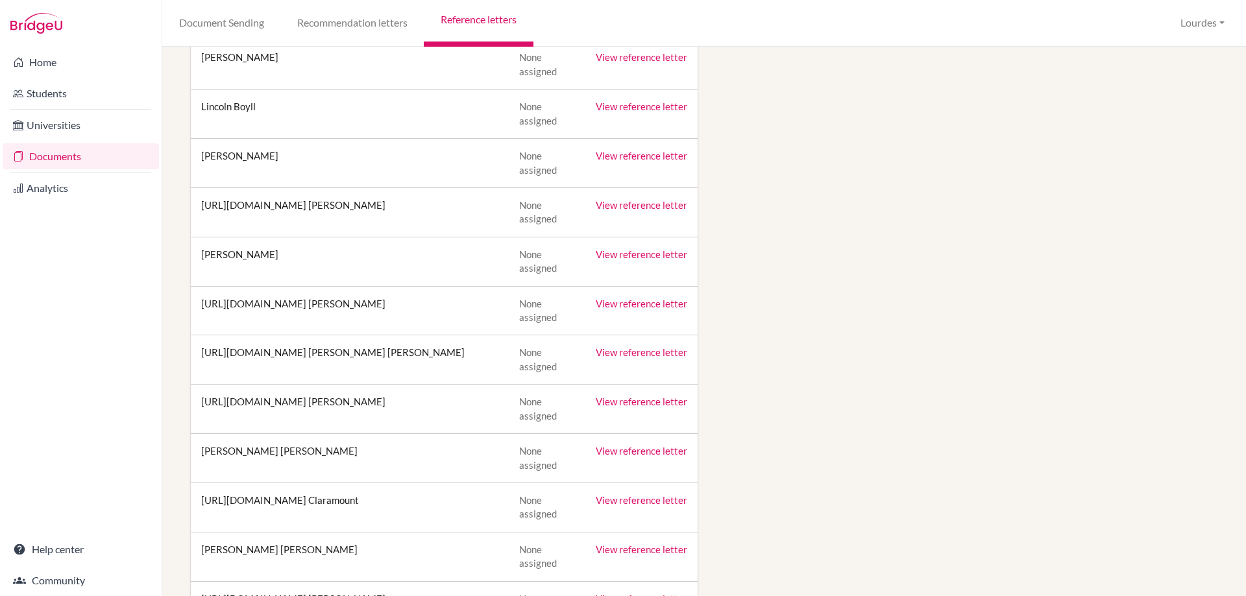
drag, startPoint x: 201, startPoint y: 204, endPoint x: 252, endPoint y: 219, distance: 53.4
click at [252, 219] on td "https://easalvador.powerschool.com/admin/students/home.html?frn=001683 Cabrera …" at bounding box center [350, 212] width 318 height 49
copy td "https://easalvador.powerschool.com/admin/students/home.html?frn=001683"
click at [360, 221] on td "https://easalvador.powerschool.com/admin/students/home.html?frn=001683 Cabrera …" at bounding box center [350, 212] width 318 height 49
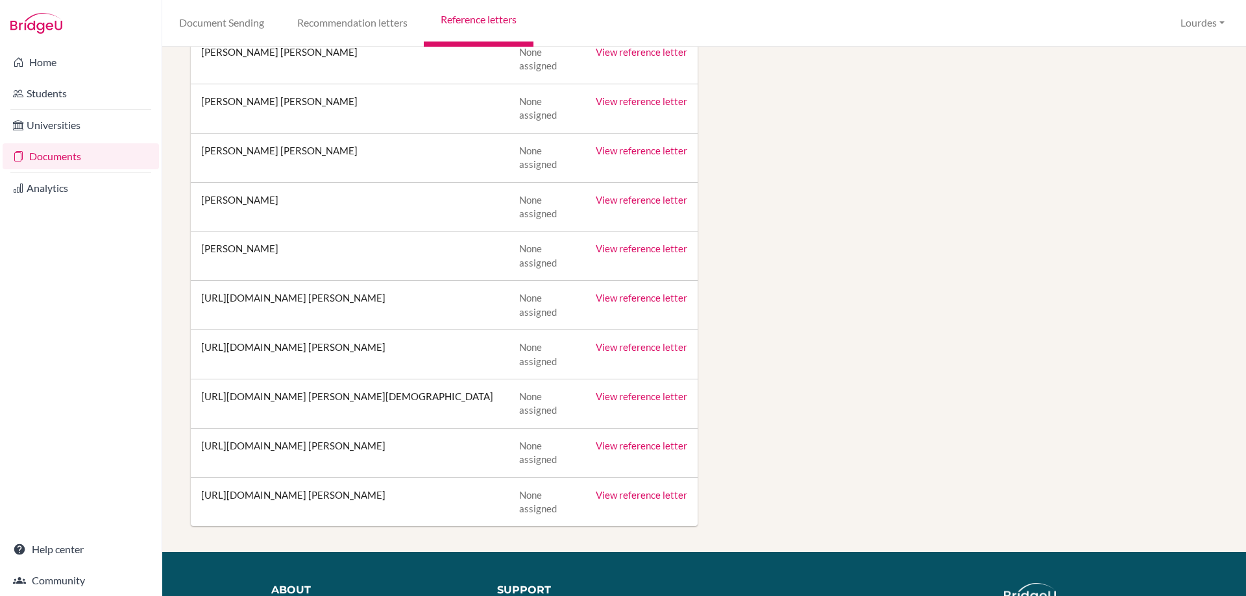
scroll to position [4841, 0]
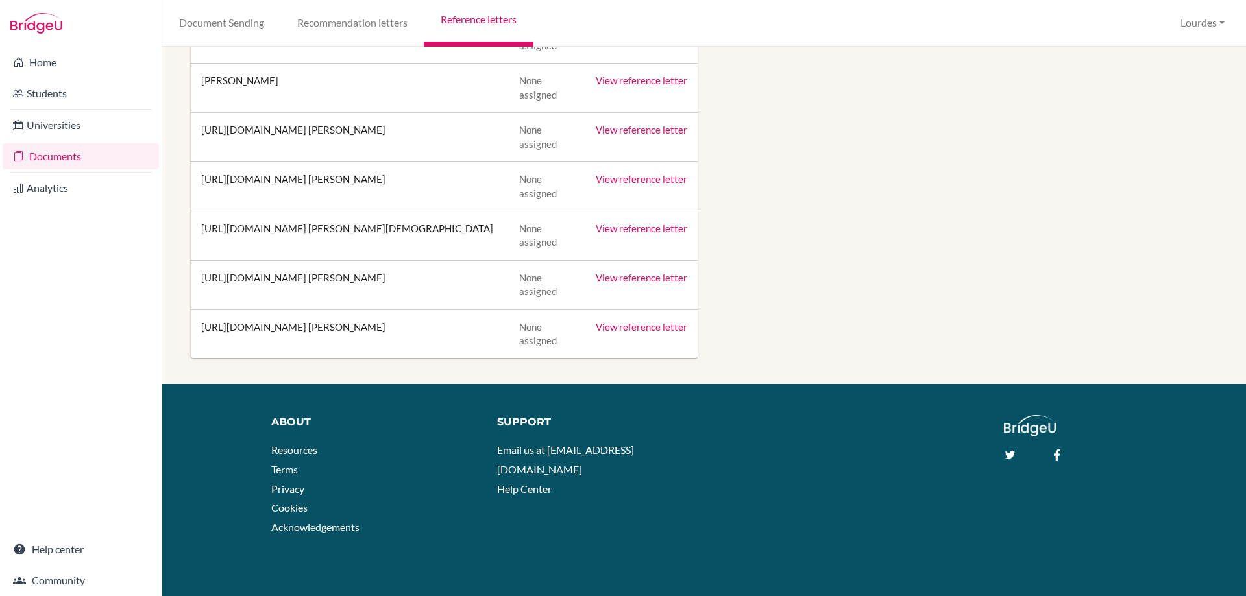
click at [609, 279] on link "View reference letter" at bounding box center [642, 278] width 92 height 12
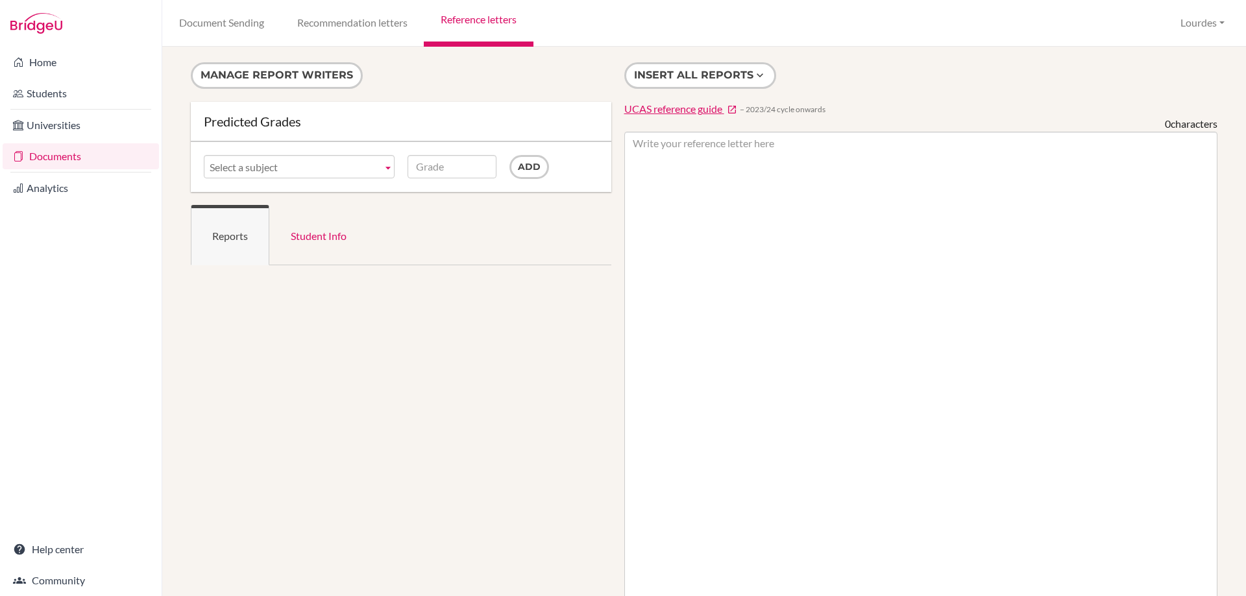
click at [368, 167] on span "Select a subject" at bounding box center [293, 167] width 167 height 23
click at [379, 164] on link "Select a subject" at bounding box center [299, 166] width 191 height 23
click at [309, 232] on link "Student Info" at bounding box center [318, 235] width 99 height 60
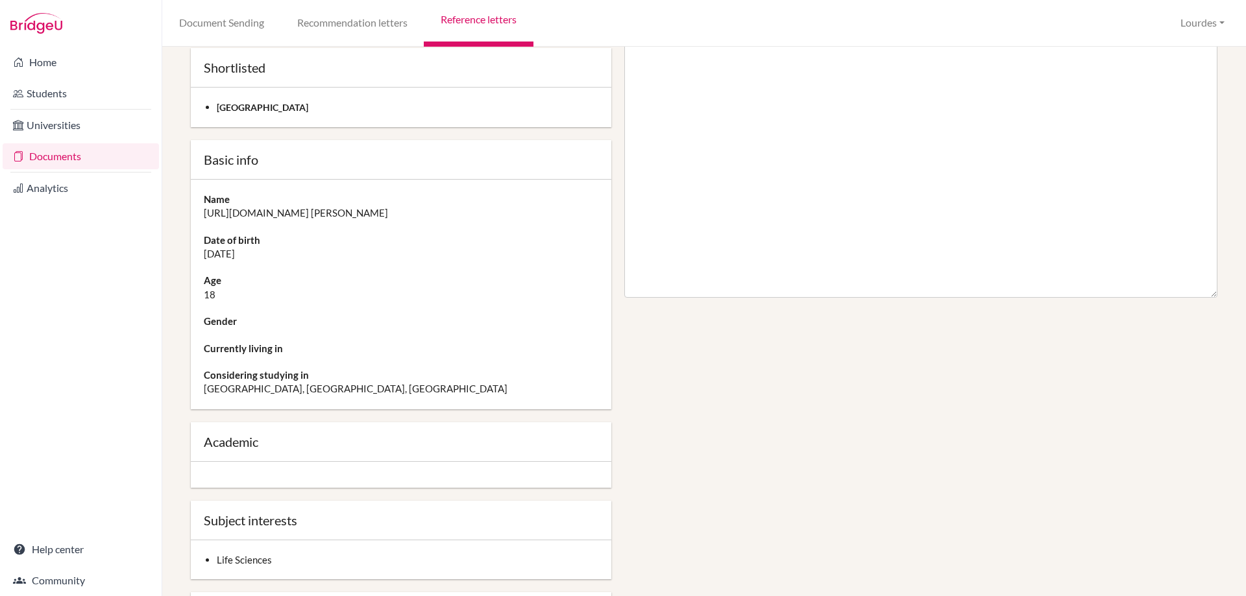
scroll to position [973, 0]
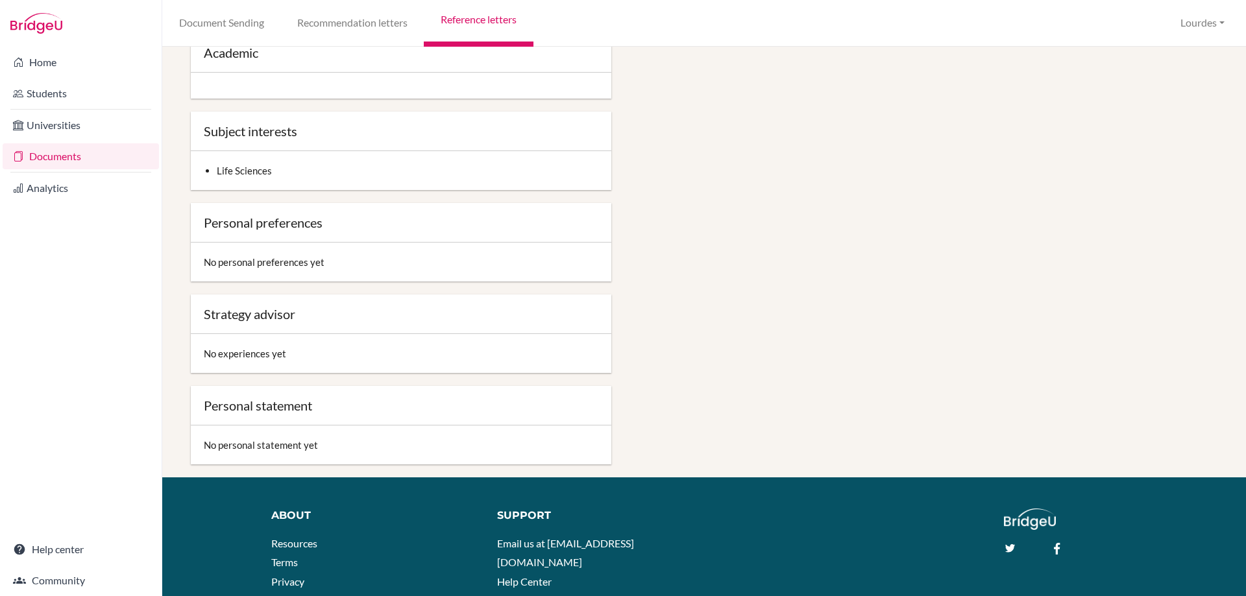
click at [263, 282] on div "No personal preferences yet" at bounding box center [401, 262] width 421 height 39
click at [267, 276] on div "No personal preferences yet" at bounding box center [401, 262] width 421 height 39
click at [242, 334] on div "Strategy advisor" at bounding box center [401, 315] width 421 height 40
click at [269, 373] on div "No experiences yet" at bounding box center [401, 353] width 421 height 39
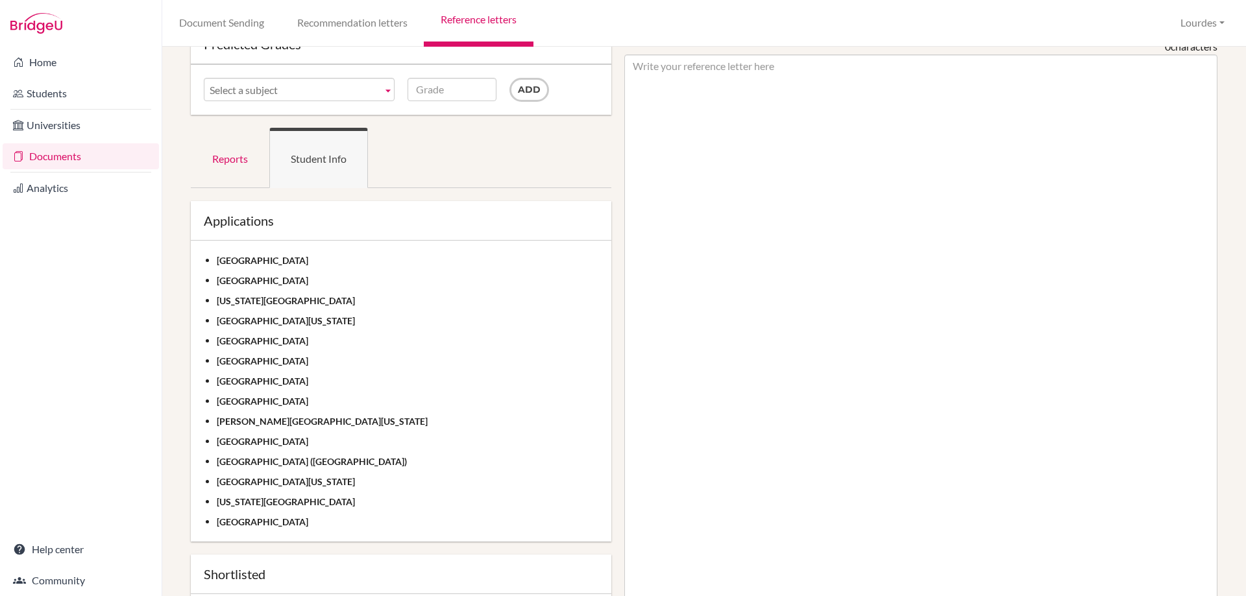
scroll to position [0, 0]
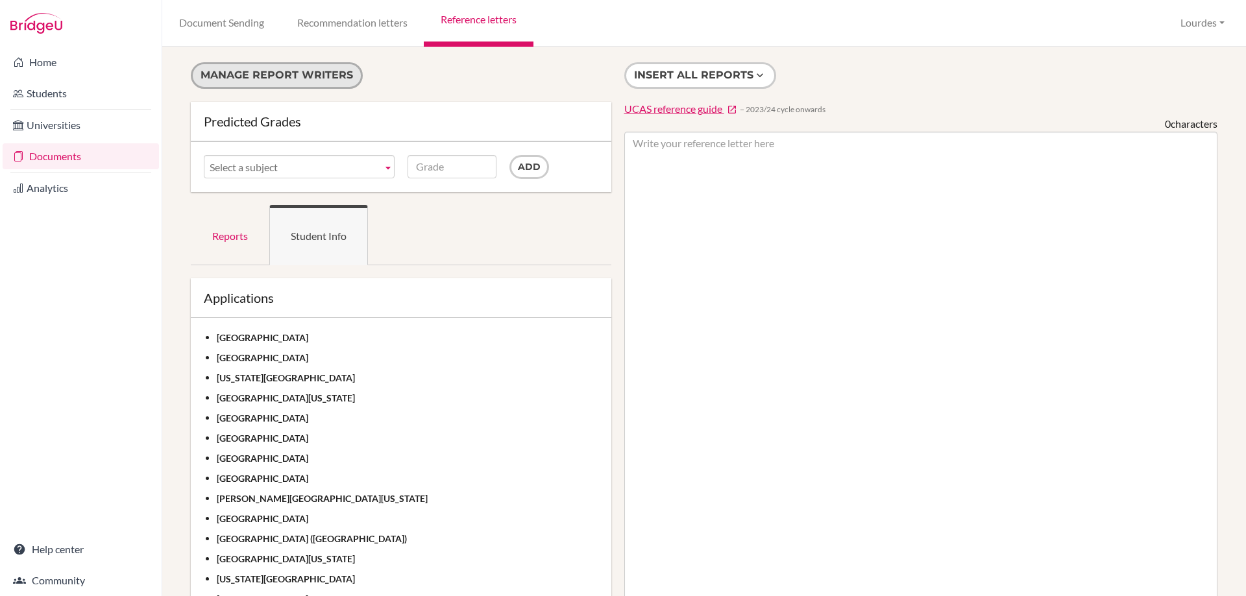
click at [284, 82] on button "Manage report writers" at bounding box center [277, 75] width 172 height 27
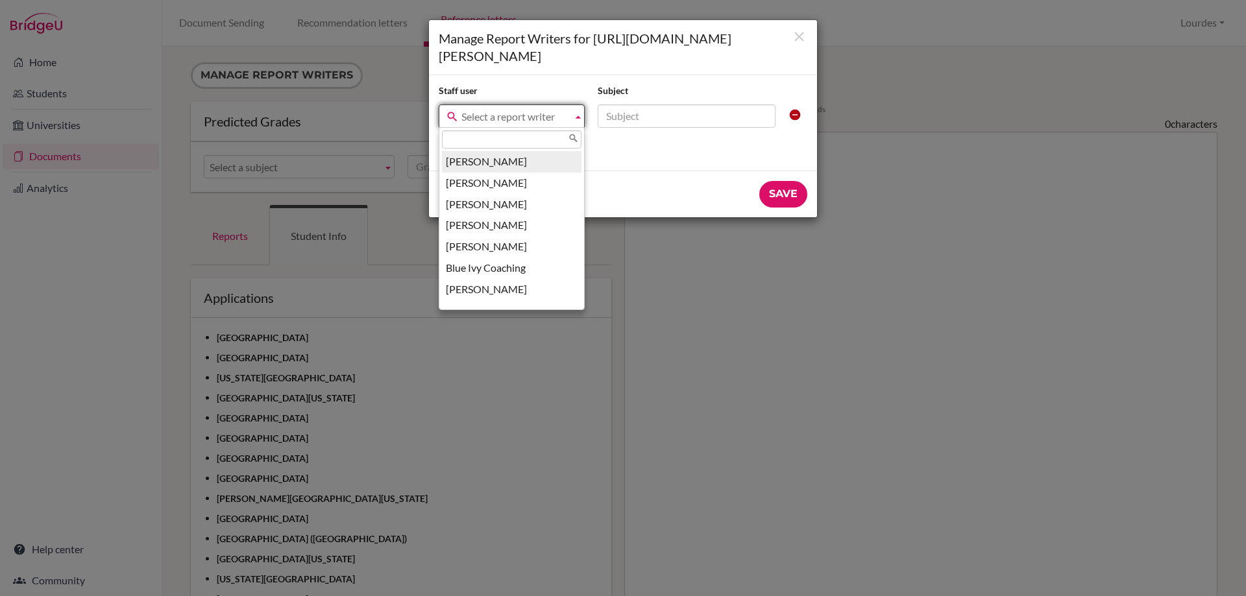
click at [560, 128] on span "Select a report writer" at bounding box center [514, 116] width 106 height 23
click at [798, 36] on icon "Close" at bounding box center [799, 37] width 16 height 16
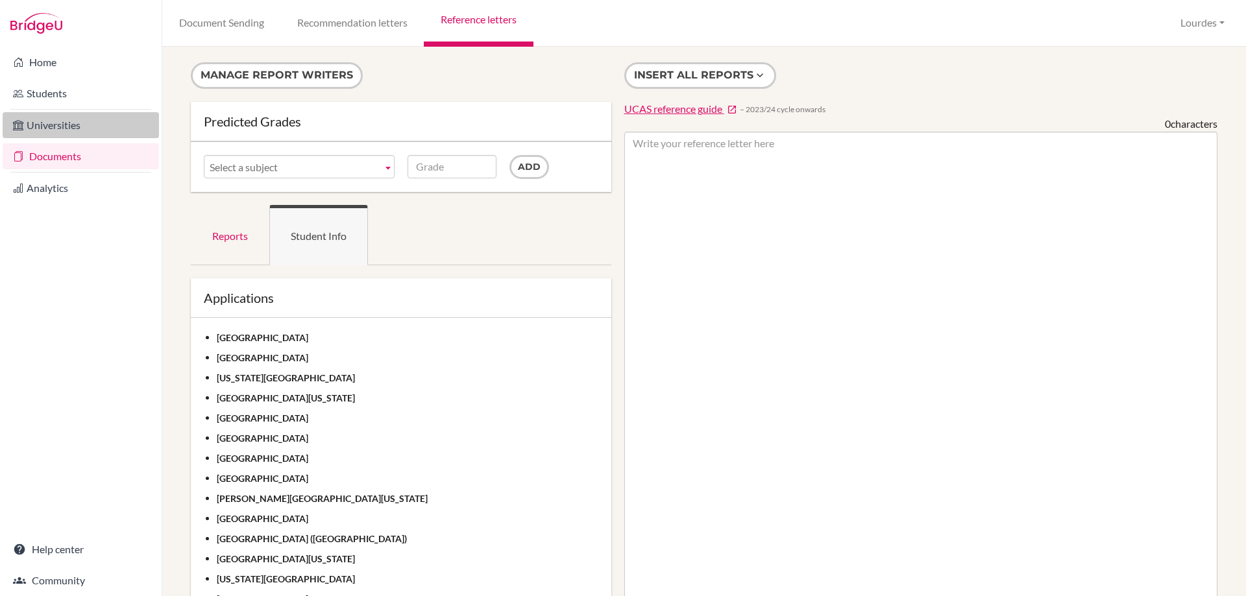
click at [46, 119] on link "Universities" at bounding box center [81, 125] width 156 height 26
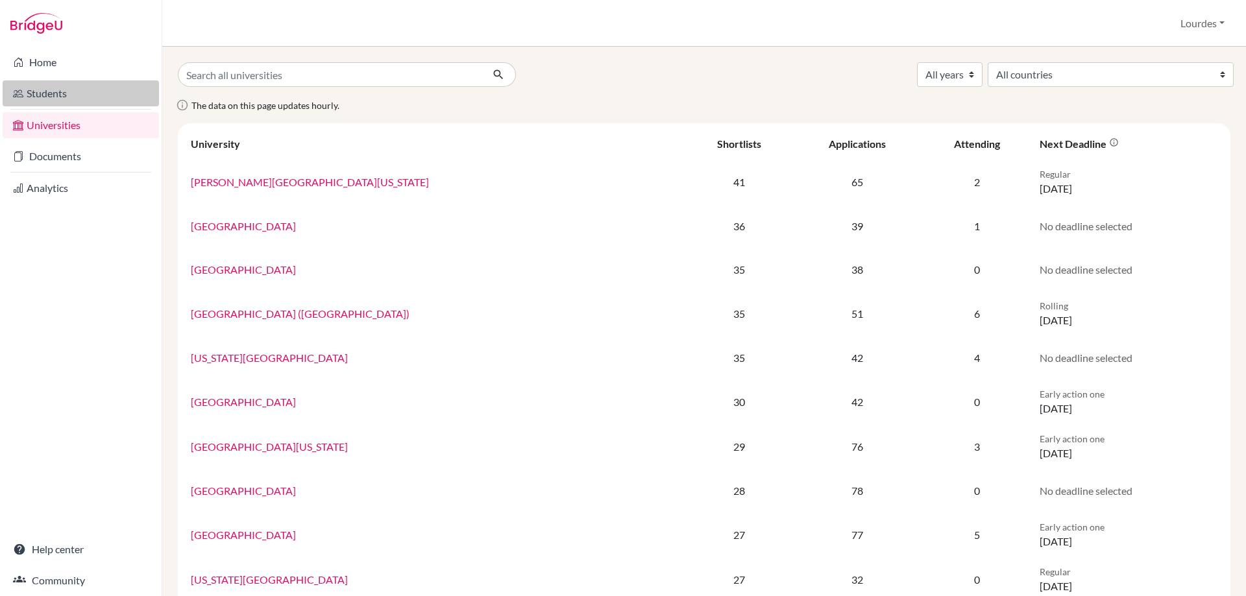
click at [54, 88] on link "Students" at bounding box center [81, 93] width 156 height 26
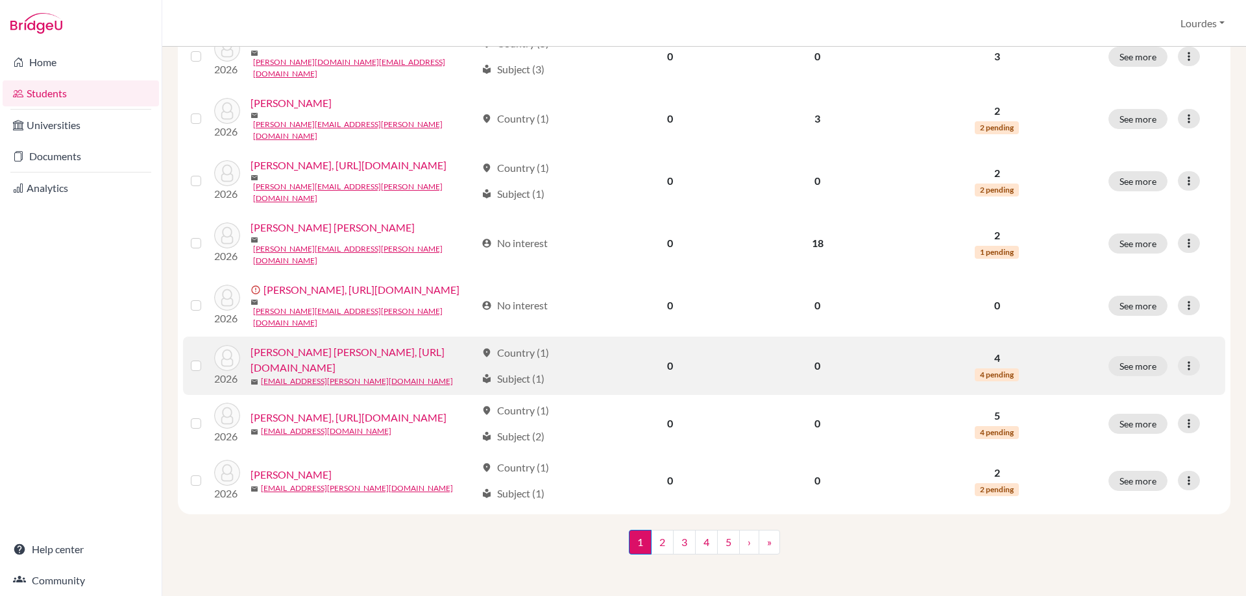
scroll to position [1270, 0]
click at [474, 345] on link "[PERSON_NAME] [PERSON_NAME], [URL][DOMAIN_NAME]" at bounding box center [362, 360] width 225 height 31
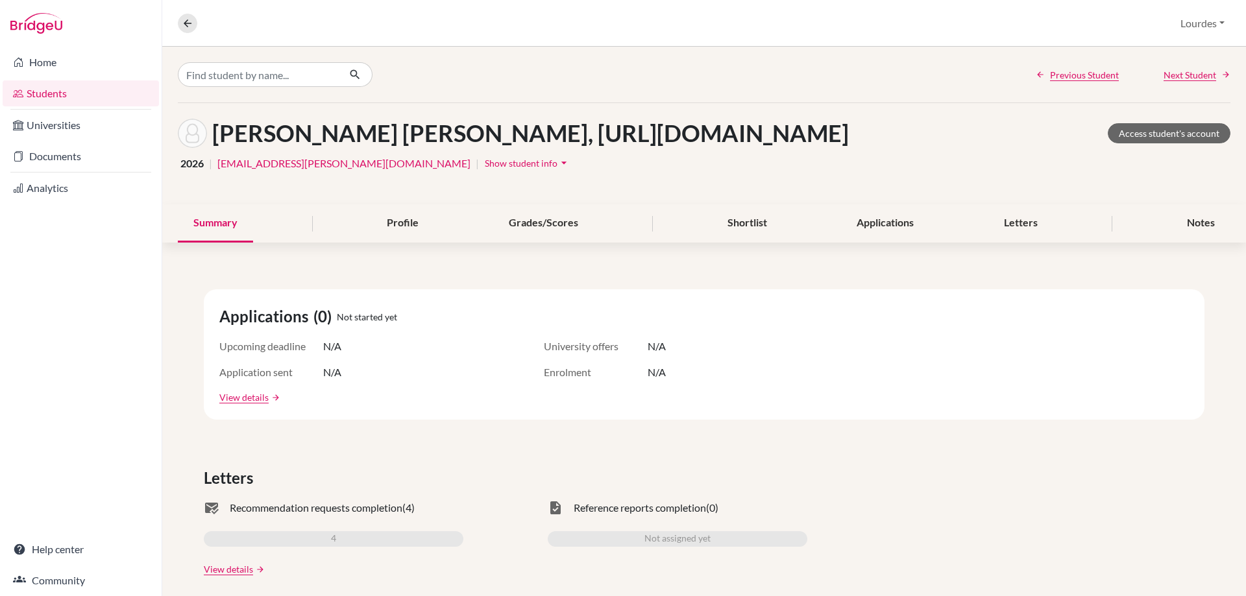
click at [485, 169] on span "Show student info" at bounding box center [521, 163] width 73 height 11
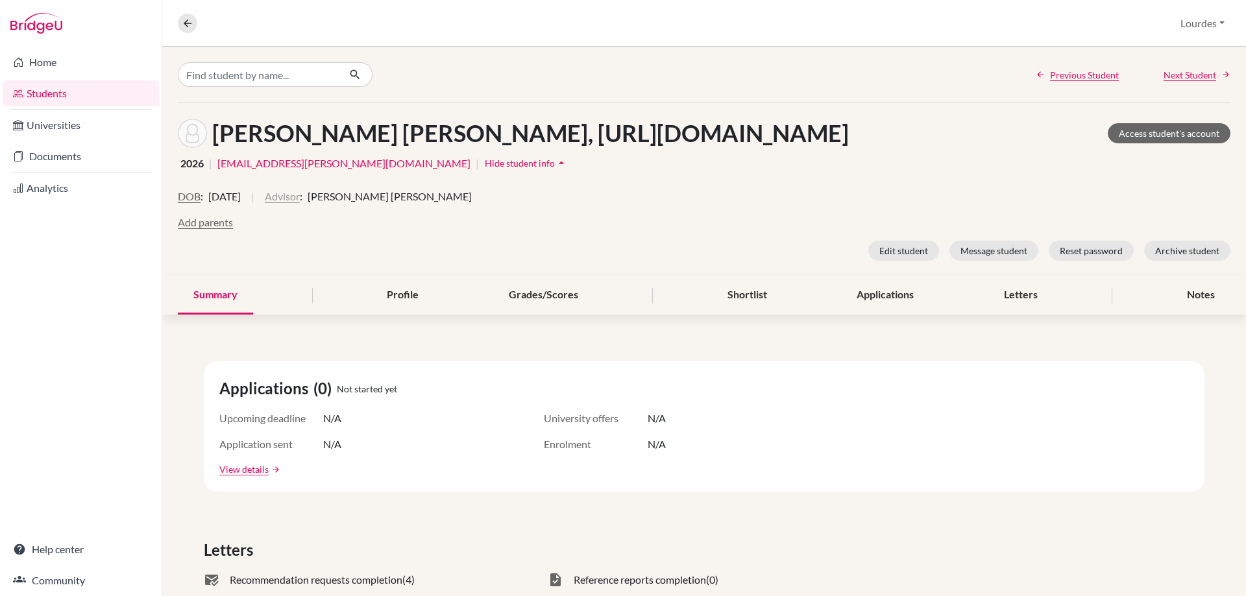
click at [300, 204] on button "Advisor" at bounding box center [282, 197] width 35 height 16
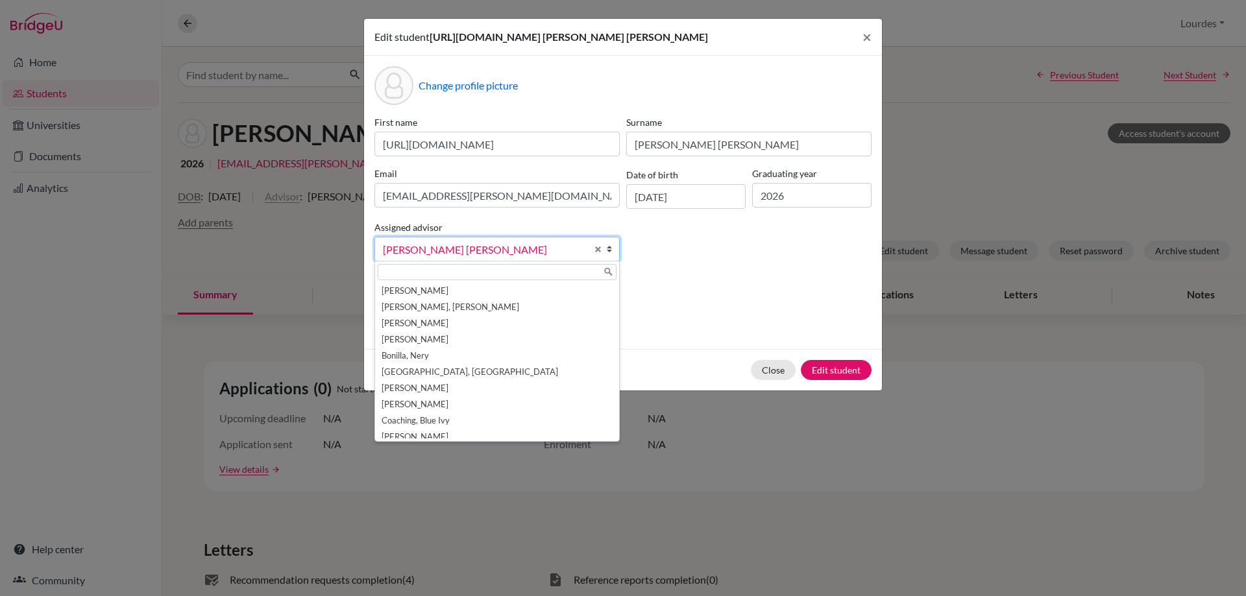
scroll to position [136, 0]
click at [609, 261] on b at bounding box center [612, 249] width 13 height 23
click at [594, 238] on div "Assigned advisor [PERSON_NAME], [PERSON_NAME], [PERSON_NAME], [PERSON_NAME], [P…" at bounding box center [497, 240] width 252 height 42
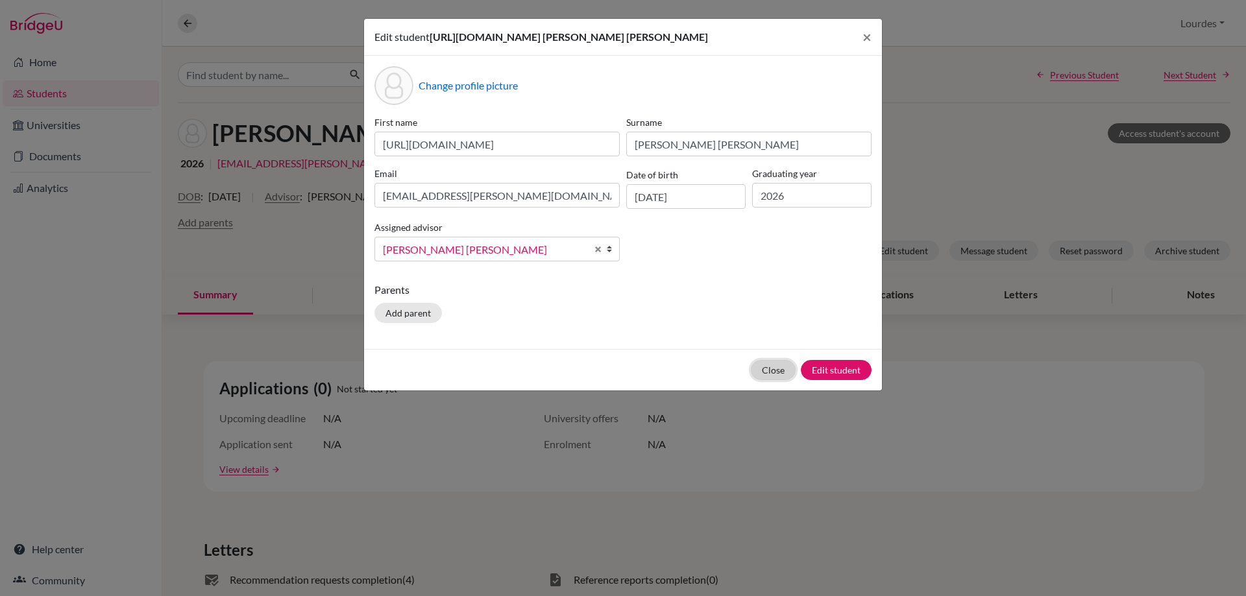
click at [775, 380] on button "Close" at bounding box center [773, 370] width 45 height 20
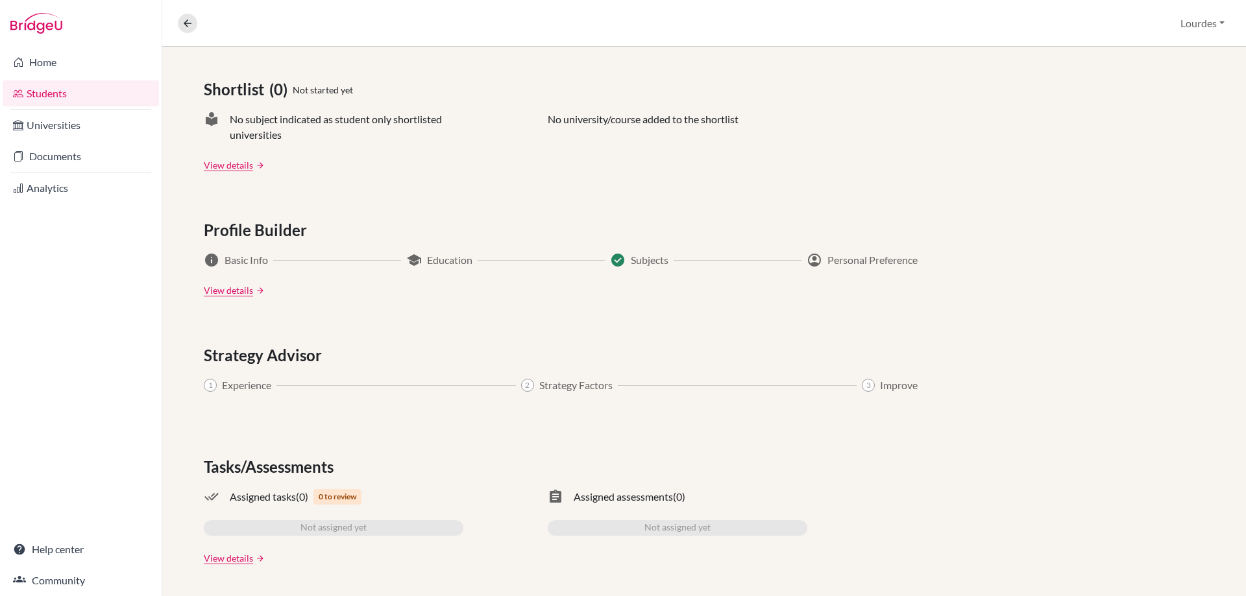
scroll to position [644, 0]
click at [192, 23] on icon at bounding box center [188, 24] width 12 height 12
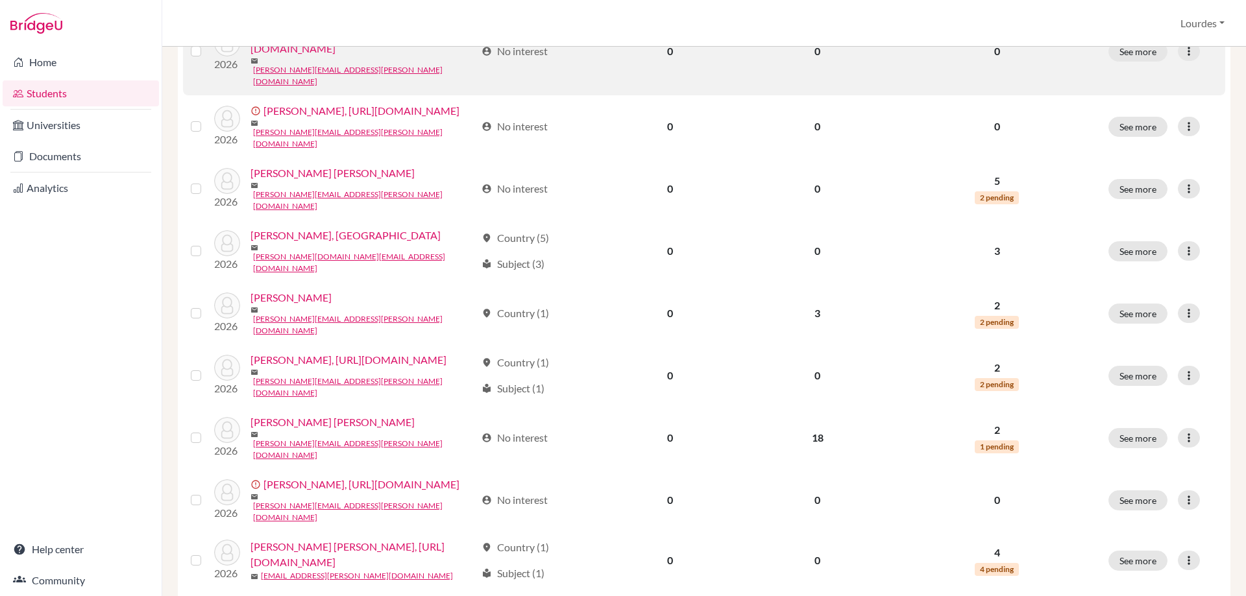
scroll to position [714, 0]
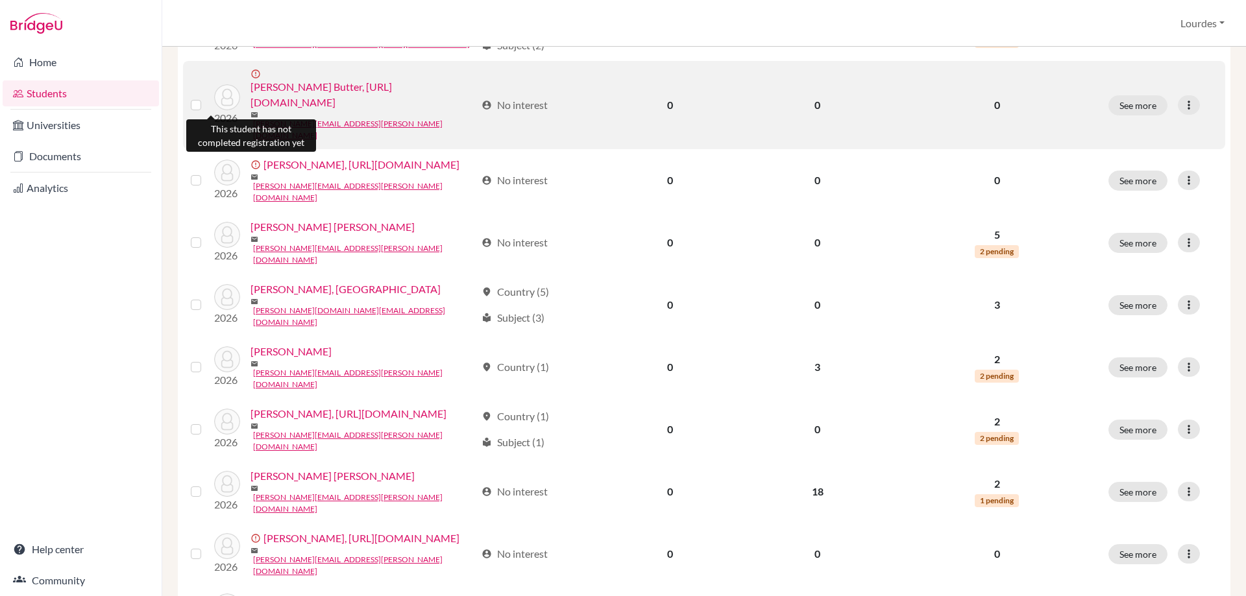
click at [250, 79] on span "error_outline" at bounding box center [256, 74] width 13 height 10
click at [315, 110] on link "[PERSON_NAME] Butter, [URL][DOMAIN_NAME]" at bounding box center [362, 94] width 225 height 31
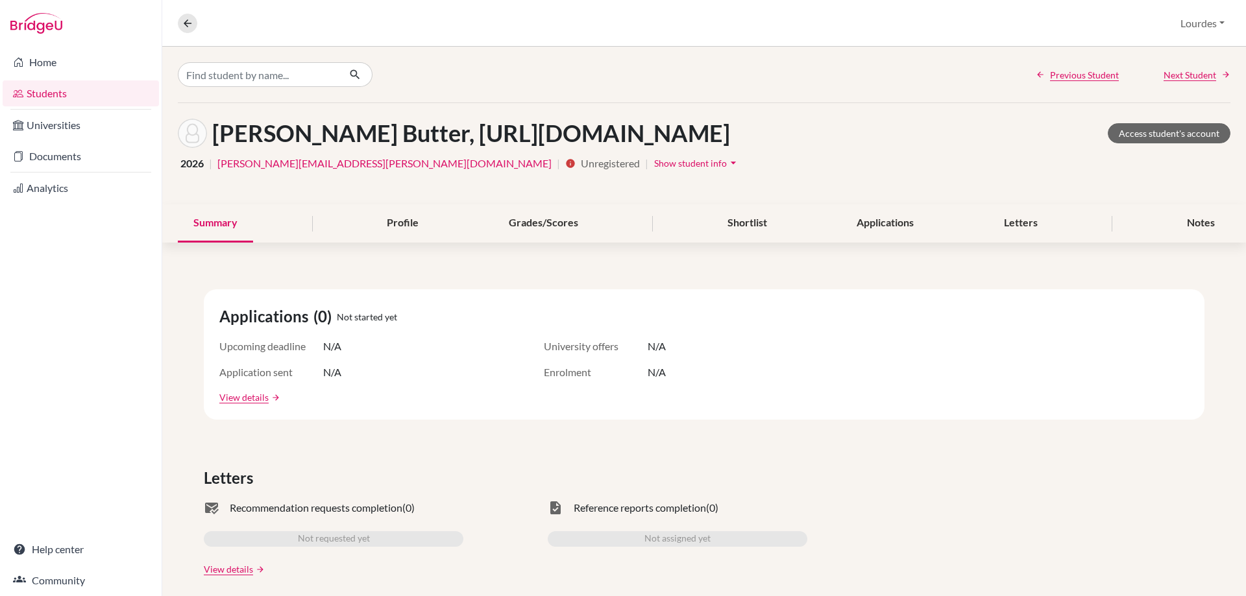
click at [727, 169] on icon "arrow_drop_down" at bounding box center [733, 162] width 13 height 13
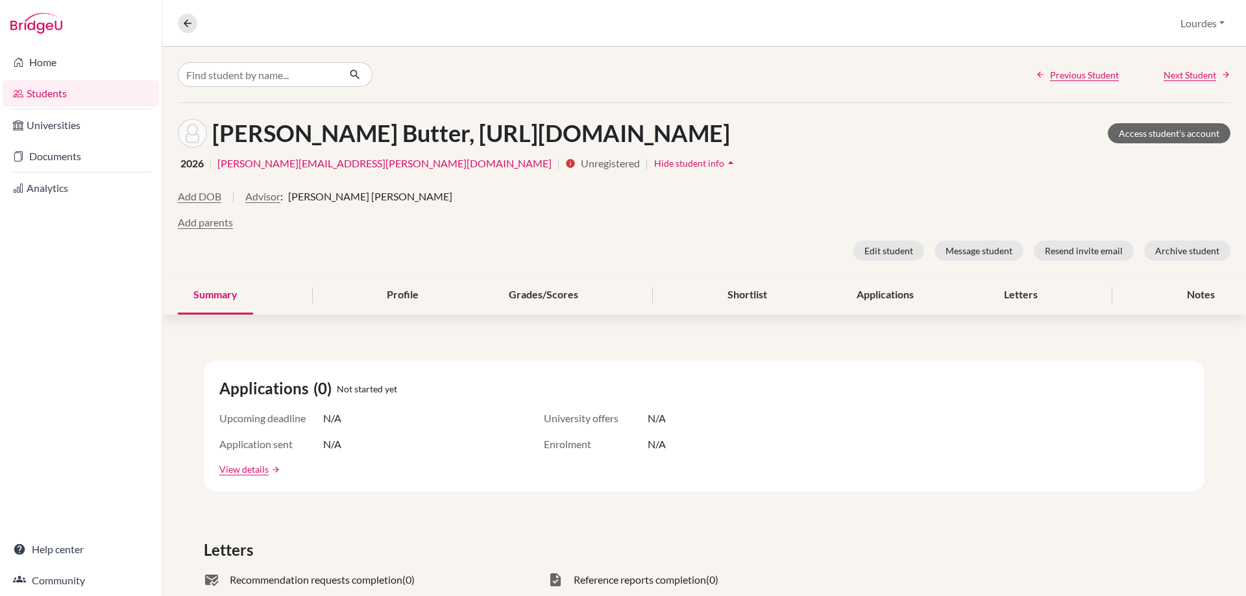
drag, startPoint x: 387, startPoint y: 132, endPoint x: 975, endPoint y: 150, distance: 588.2
click at [730, 147] on h1 "[PERSON_NAME] Butter, [URL][DOMAIN_NAME]" at bounding box center [471, 133] width 518 height 28
click at [724, 169] on icon "arrow_drop_up" at bounding box center [730, 162] width 13 height 13
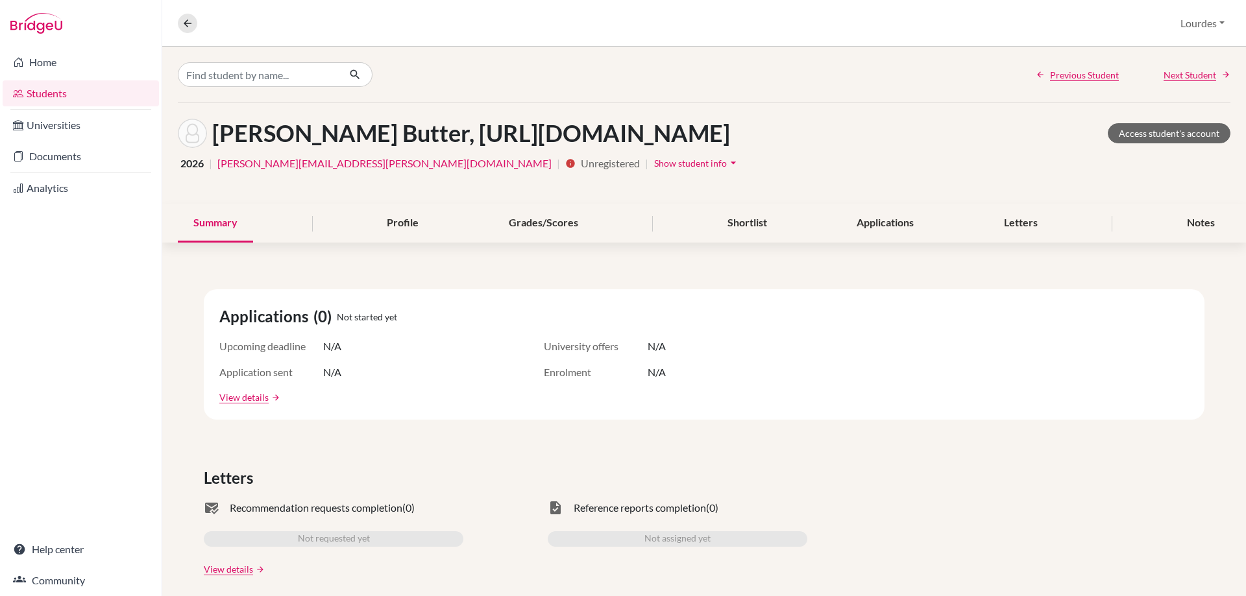
click at [727, 169] on icon "arrow_drop_down" at bounding box center [733, 162] width 13 height 13
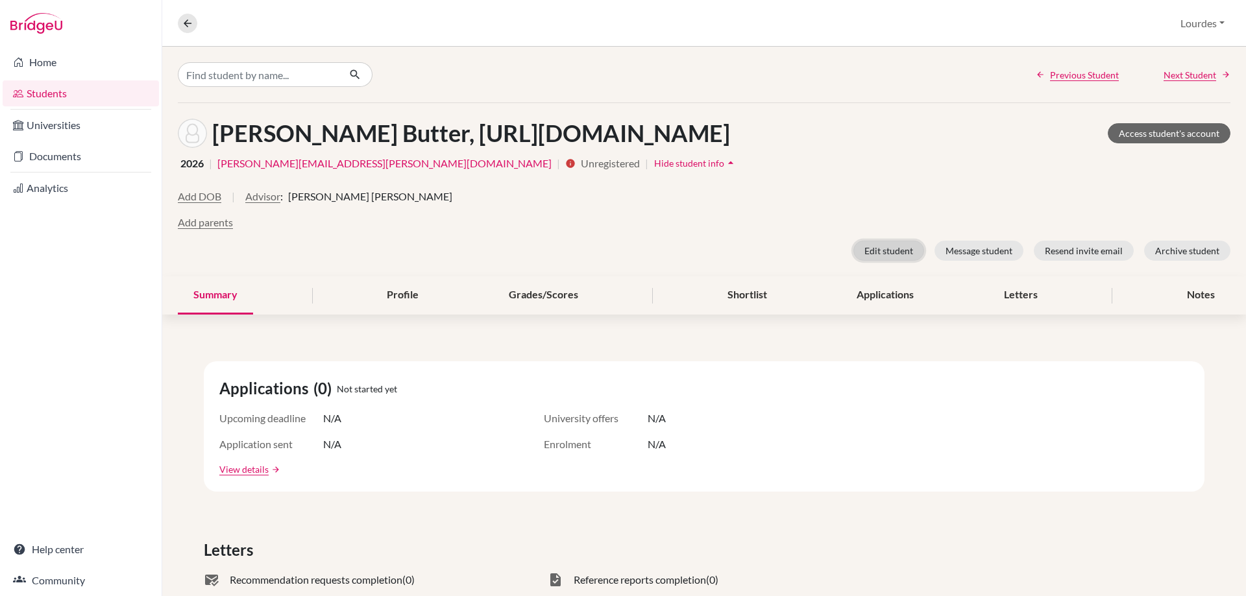
click at [879, 261] on button "Edit student" at bounding box center [888, 251] width 71 height 20
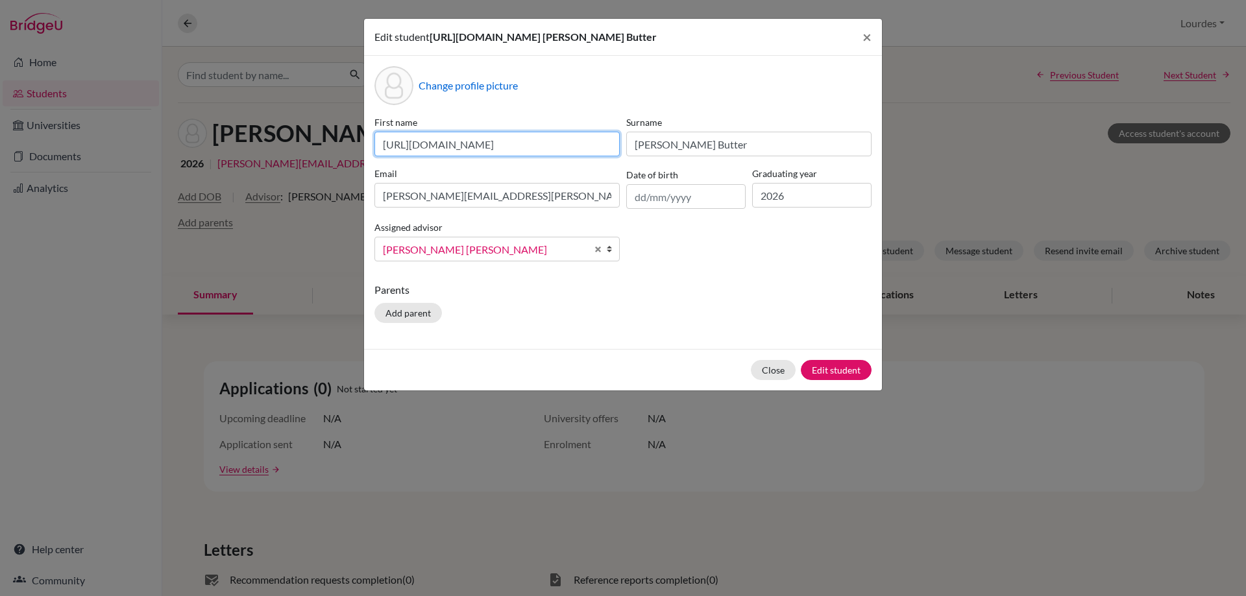
scroll to position [0, 121]
drag, startPoint x: 382, startPoint y: 161, endPoint x: 628, endPoint y: 156, distance: 246.0
click at [628, 156] on div "First name [URL][DOMAIN_NAME] Surname [PERSON_NAME] Email [PERSON_NAME][EMAIL_A…" at bounding box center [623, 194] width 504 height 156
type input "[PERSON_NAME] [PERSON_NAME]"
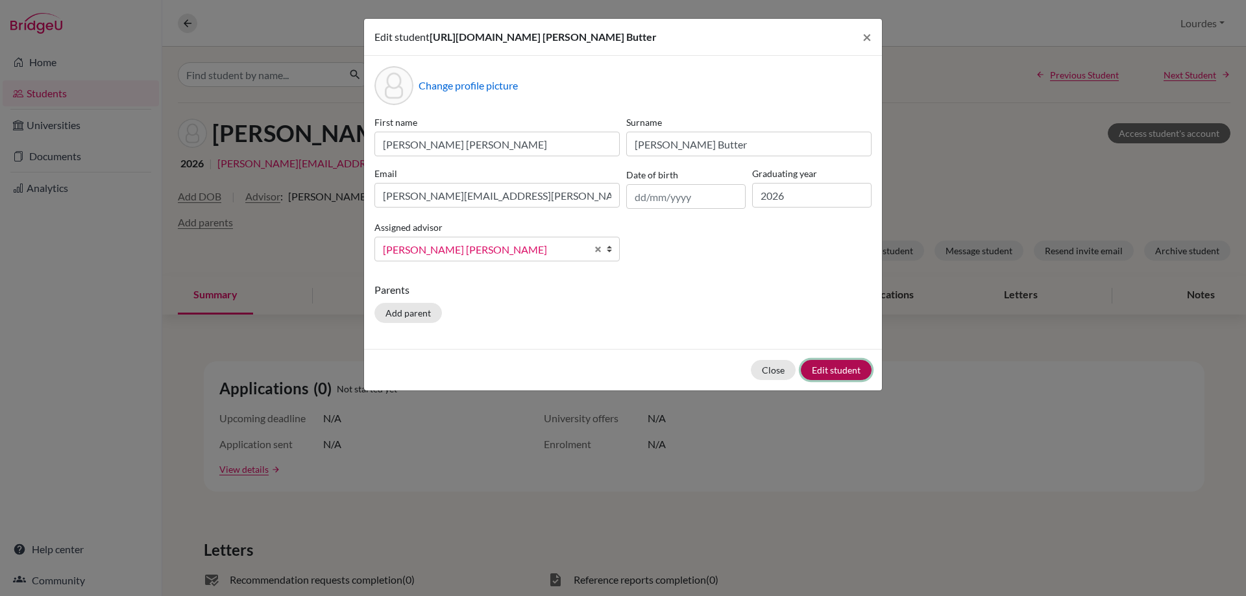
click at [827, 380] on button "Edit student" at bounding box center [836, 370] width 71 height 20
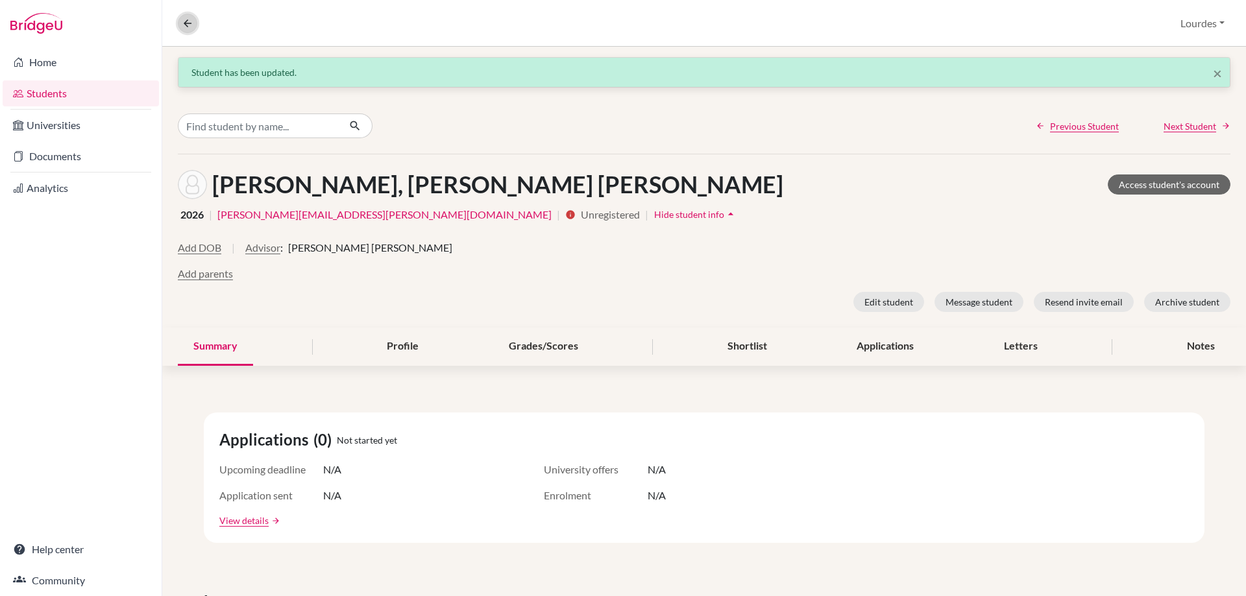
click at [185, 25] on icon at bounding box center [188, 24] width 12 height 12
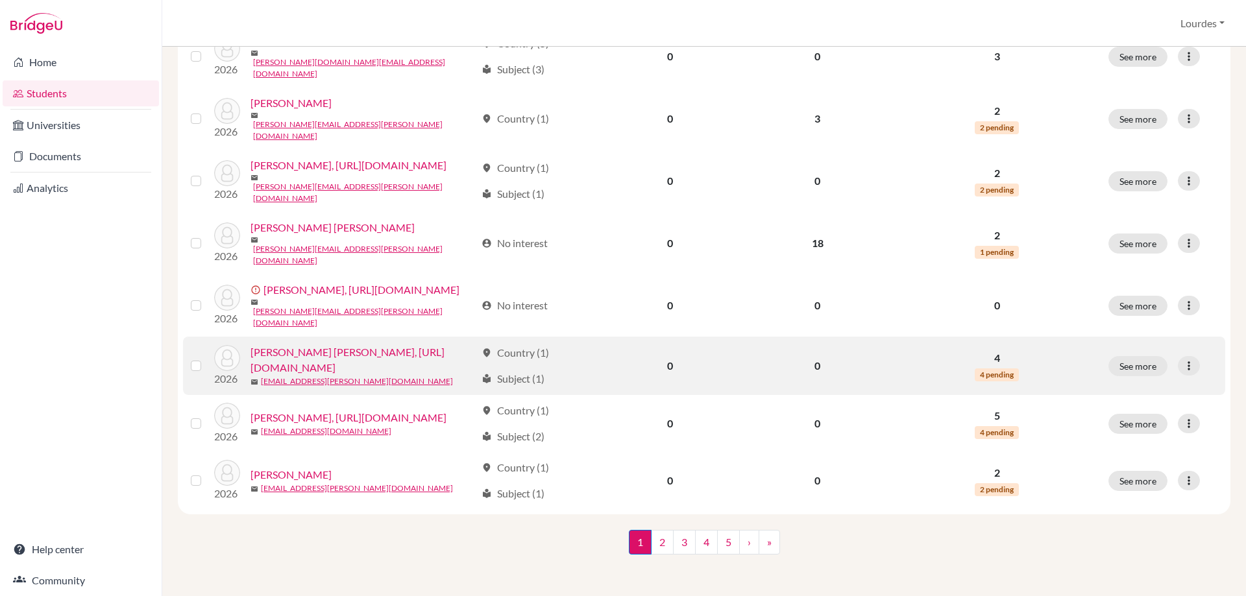
scroll to position [1201, 0]
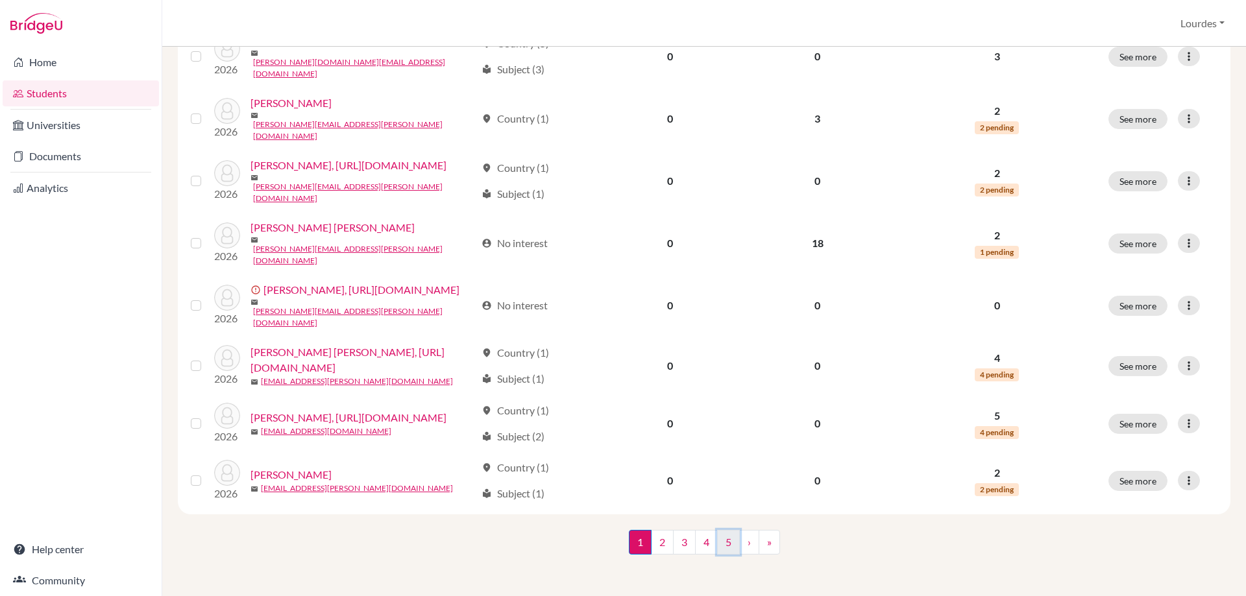
click at [722, 541] on link "5" at bounding box center [728, 542] width 23 height 25
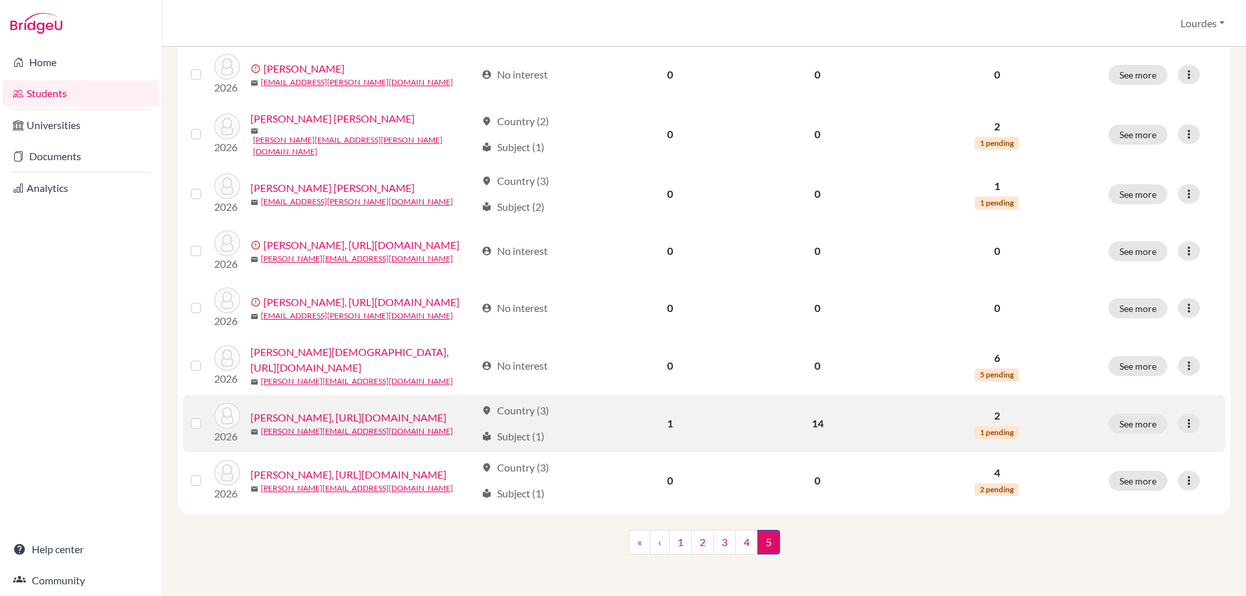
scroll to position [1318, 0]
click at [263, 410] on link "[PERSON_NAME], [URL][DOMAIN_NAME]" at bounding box center [348, 418] width 196 height 16
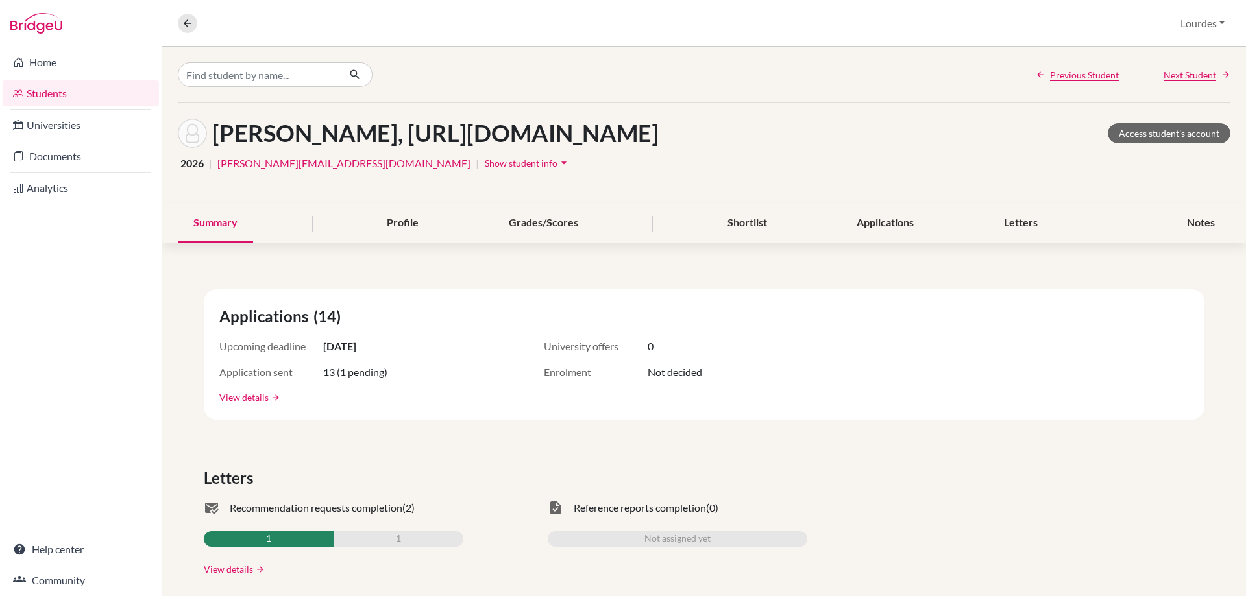
click at [579, 140] on h1 "[PERSON_NAME], [URL][DOMAIN_NAME]" at bounding box center [435, 133] width 446 height 28
click at [1173, 143] on link "Access student's account" at bounding box center [1169, 133] width 123 height 20
click at [557, 169] on icon "arrow_drop_down" at bounding box center [563, 162] width 13 height 13
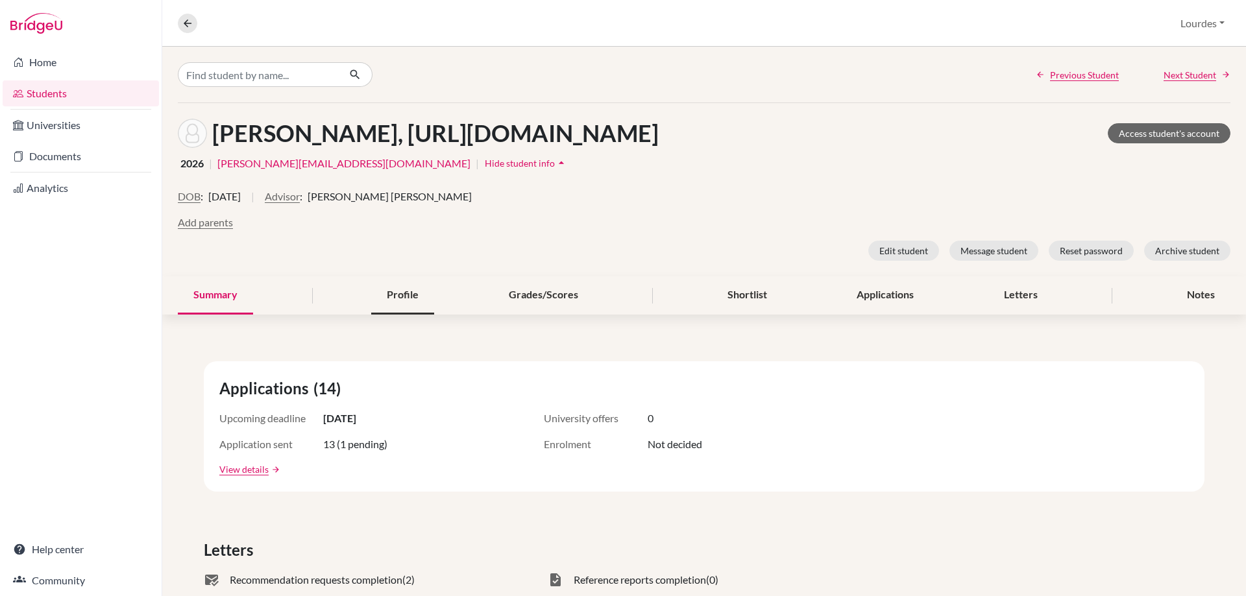
click at [402, 315] on div "Profile" at bounding box center [402, 295] width 63 height 38
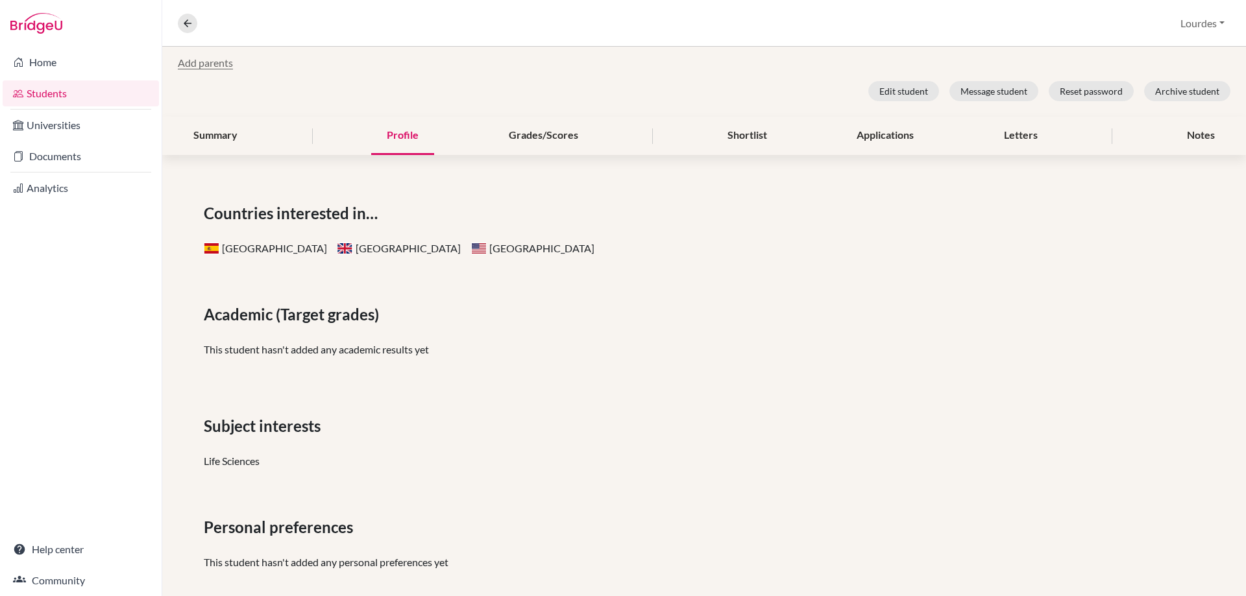
scroll to position [137, 0]
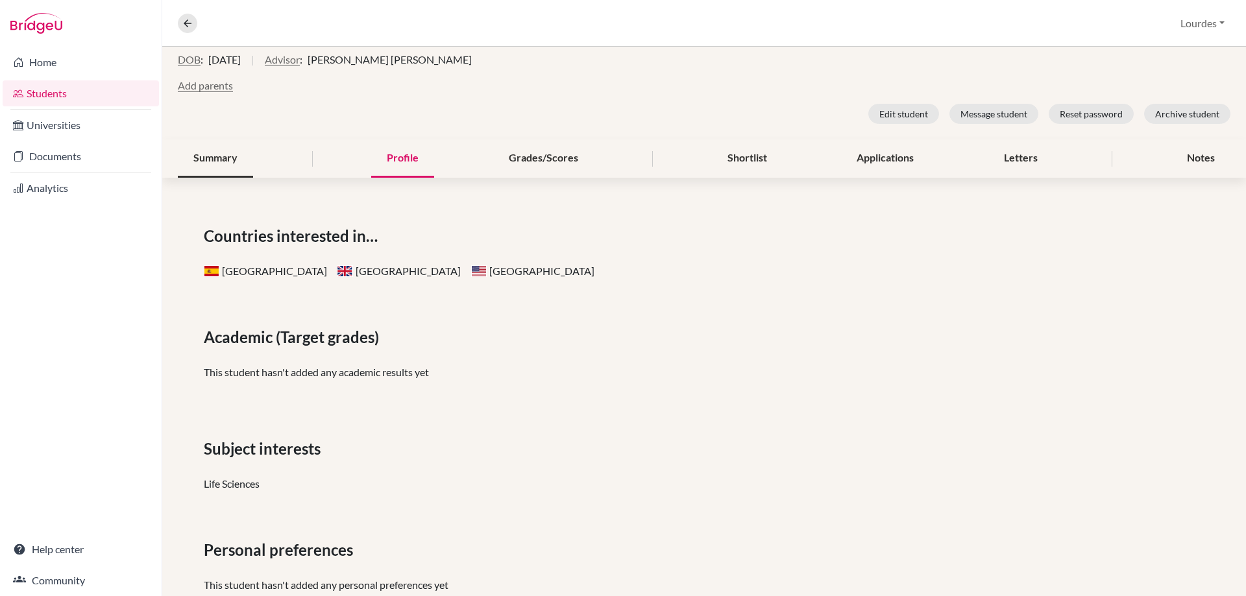
click at [234, 178] on div "Summary" at bounding box center [215, 159] width 75 height 38
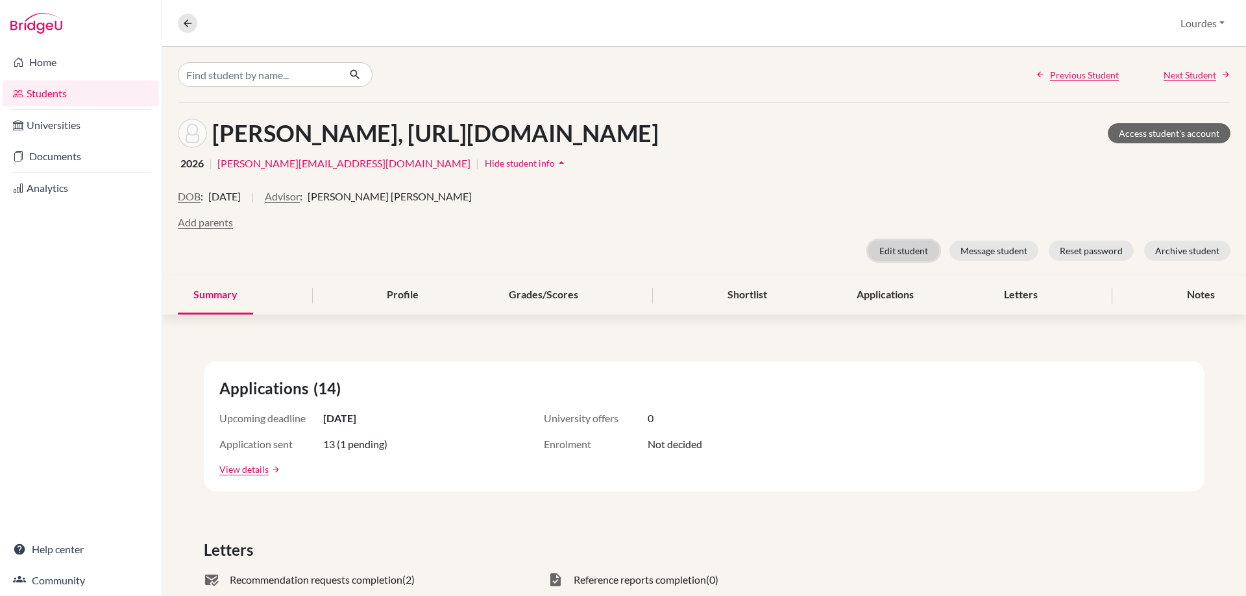
click at [898, 261] on button "Edit student" at bounding box center [903, 251] width 71 height 20
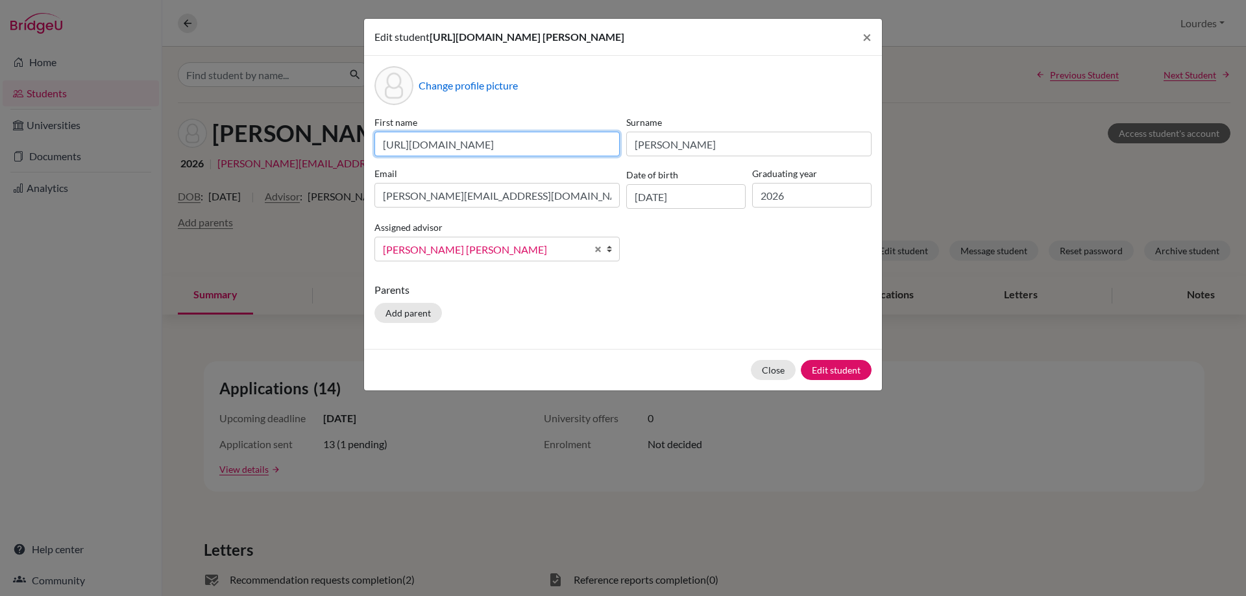
scroll to position [0, 121]
drag, startPoint x: 378, startPoint y: 160, endPoint x: 667, endPoint y: 162, distance: 289.4
click at [667, 162] on div "First name [URL][DOMAIN_NAME] Surname [PERSON_NAME] Email [PERSON_NAME][EMAIL_A…" at bounding box center [623, 194] width 504 height 156
type input "[PERSON_NAME] [PERSON_NAME]"
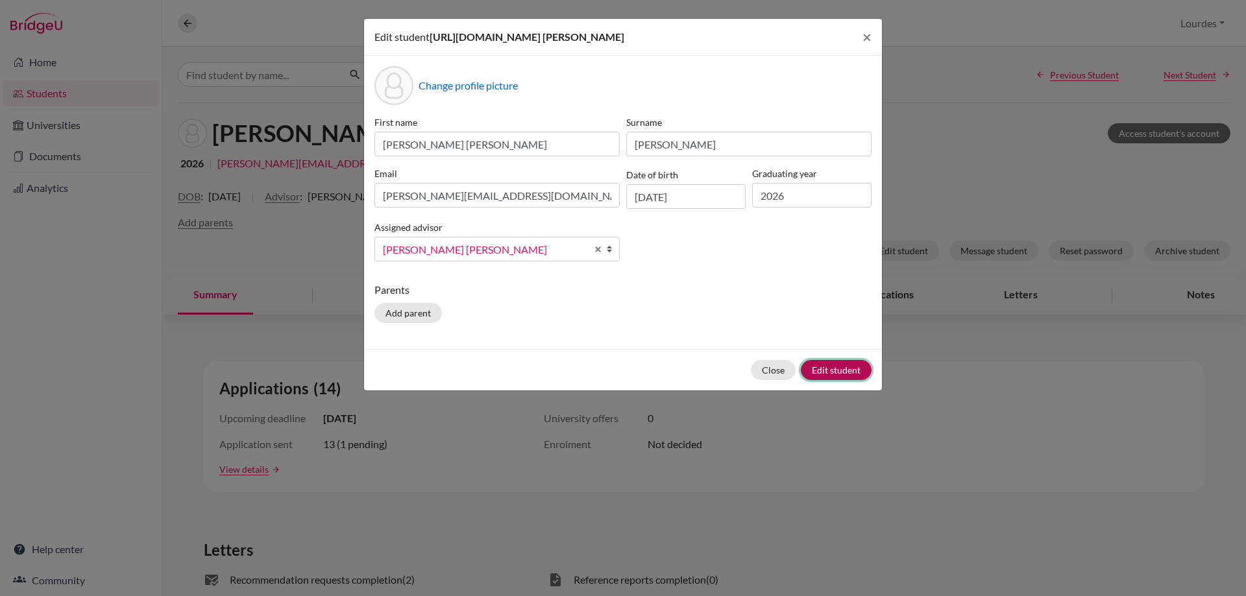
click at [823, 380] on button "Edit student" at bounding box center [836, 370] width 71 height 20
click at [781, 380] on button "Close" at bounding box center [773, 370] width 45 height 20
